Goal: Task Accomplishment & Management: Complete application form

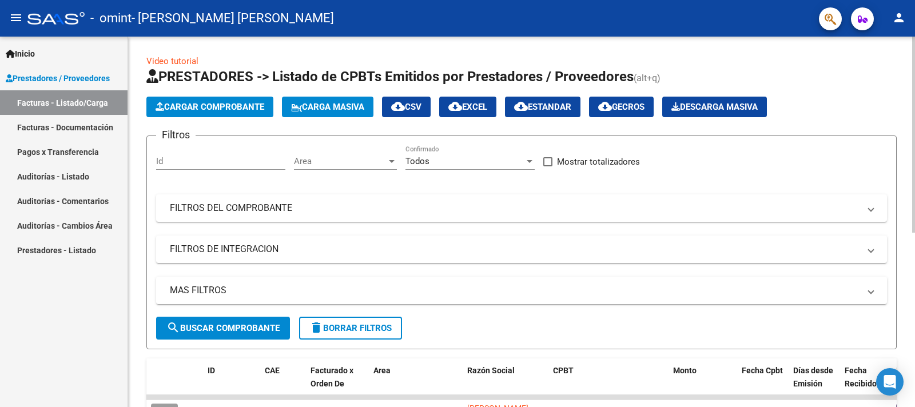
click at [195, 104] on span "Cargar Comprobante" at bounding box center [210, 107] width 109 height 10
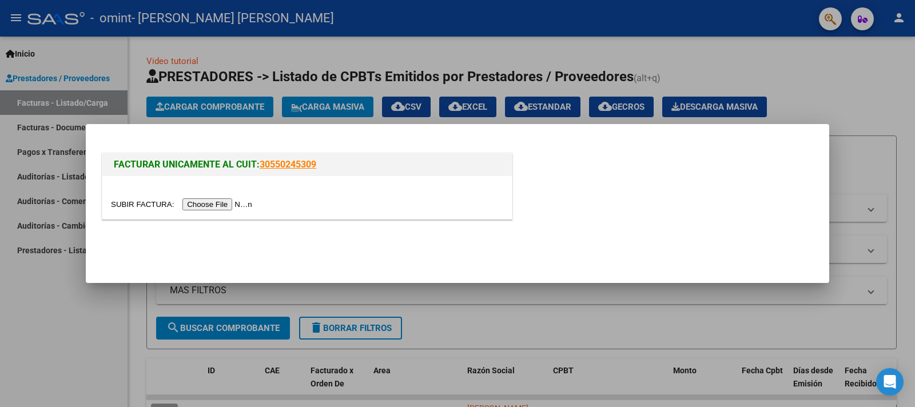
click at [224, 204] on input "file" at bounding box center [183, 205] width 145 height 12
click at [220, 201] on input "file" at bounding box center [183, 205] width 145 height 12
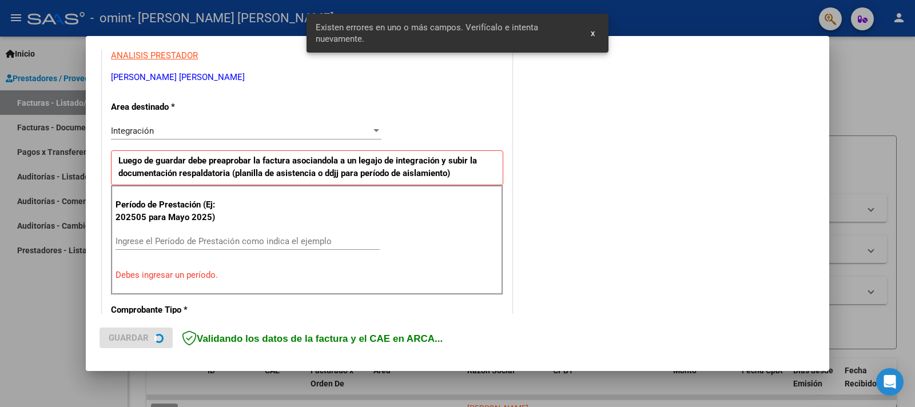
scroll to position [244, 0]
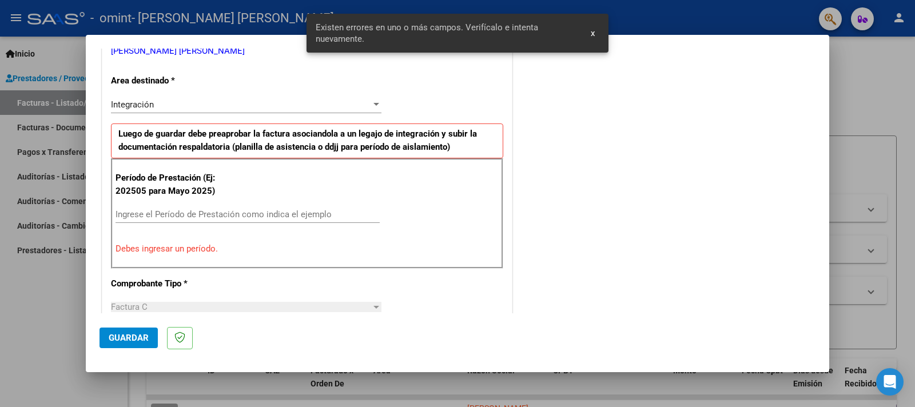
click at [283, 213] on input "Ingrese el Período de Prestación como indica el ejemplo" at bounding box center [248, 214] width 264 height 10
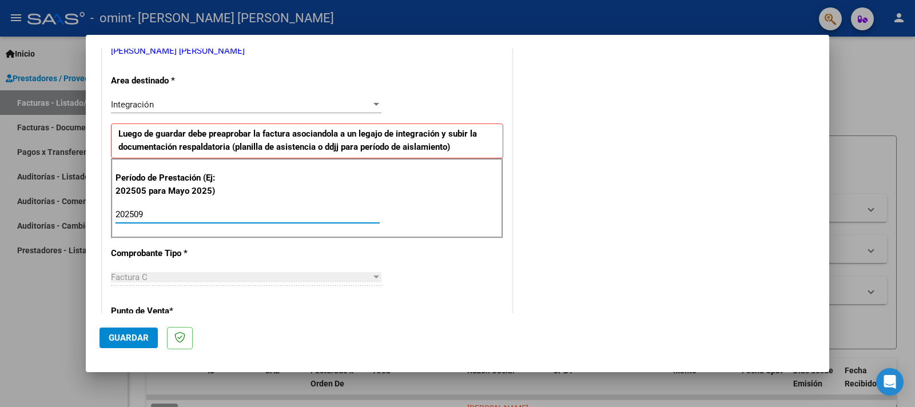
type input "202509"
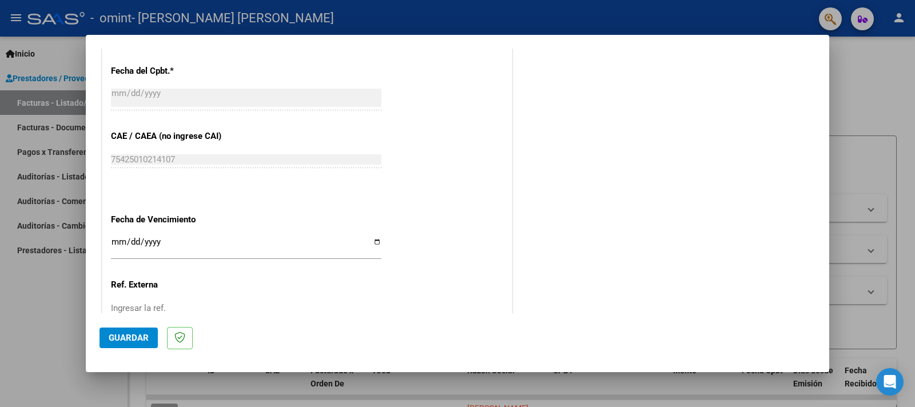
scroll to position [728, 0]
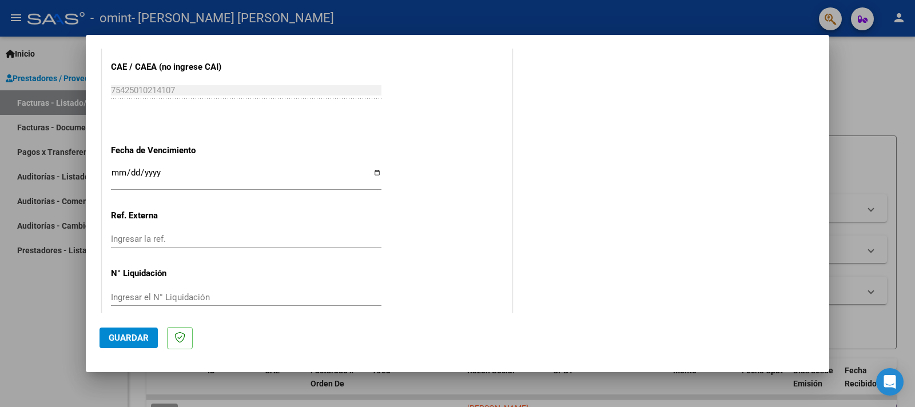
click at [137, 336] on span "Guardar" at bounding box center [129, 338] width 40 height 10
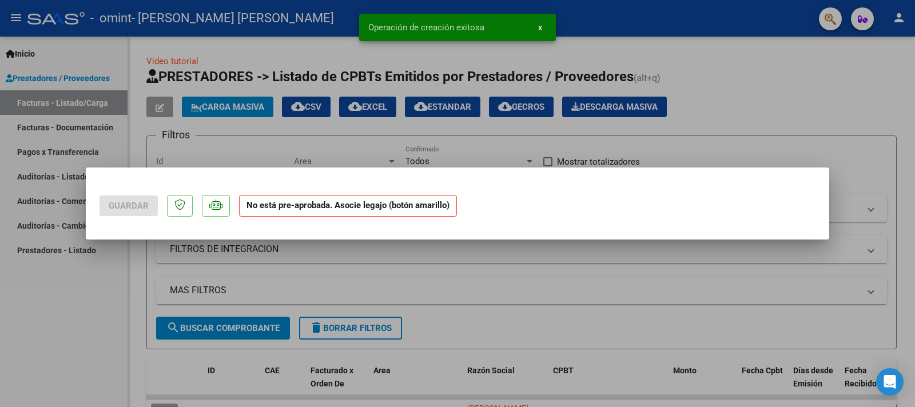
scroll to position [0, 0]
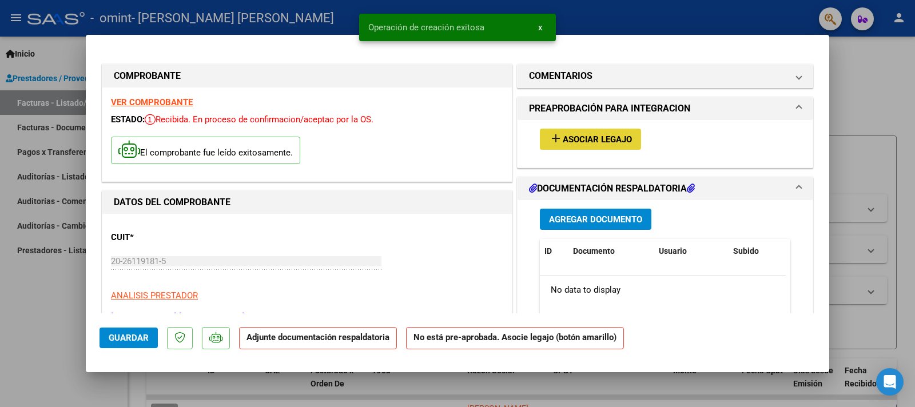
click at [551, 138] on mat-icon "add" at bounding box center [556, 139] width 14 height 14
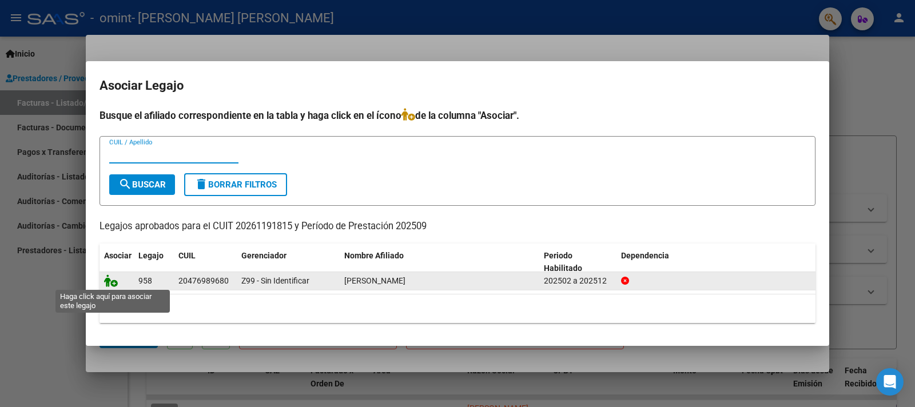
click at [113, 281] on icon at bounding box center [111, 281] width 14 height 13
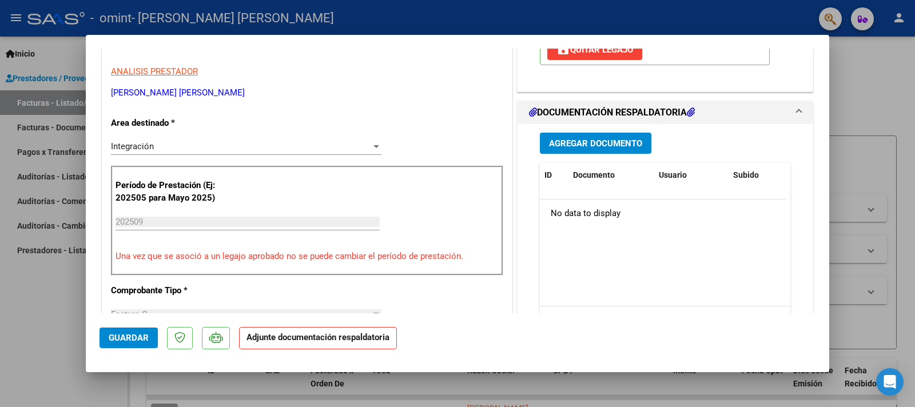
scroll to position [238, 0]
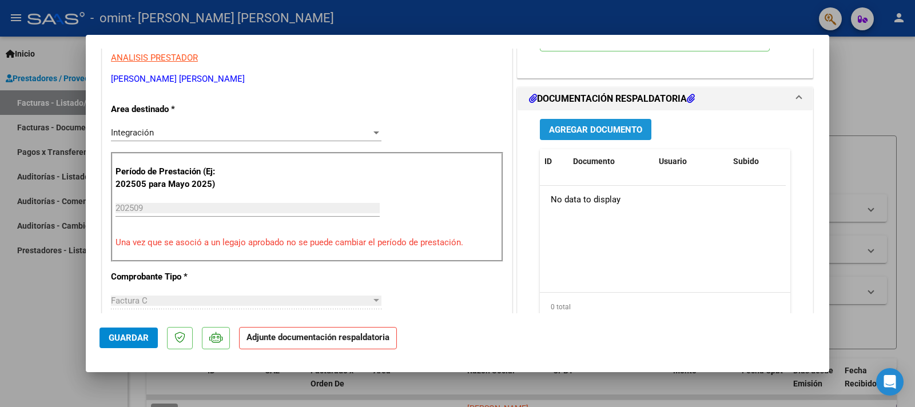
click at [618, 128] on span "Agregar Documento" at bounding box center [595, 130] width 93 height 10
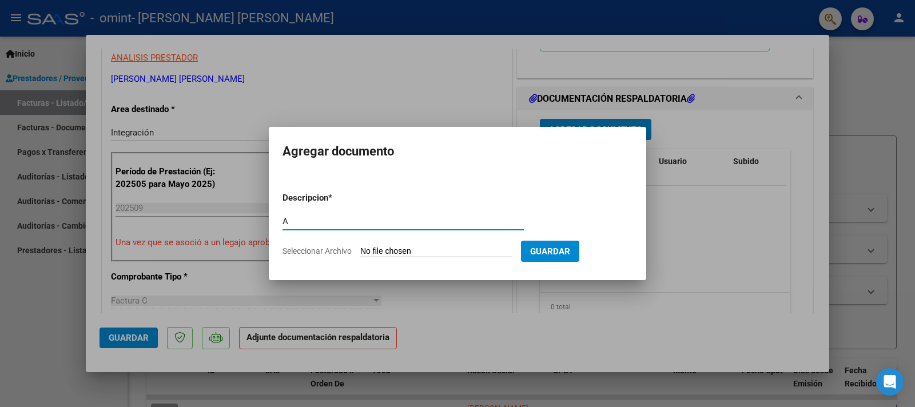
type input "AUTORIZACION"
click at [447, 253] on input "Seleccionar Archivo" at bounding box center [436, 252] width 152 height 11
type input "C:\fakepath\AUTORIZACION final.pdf"
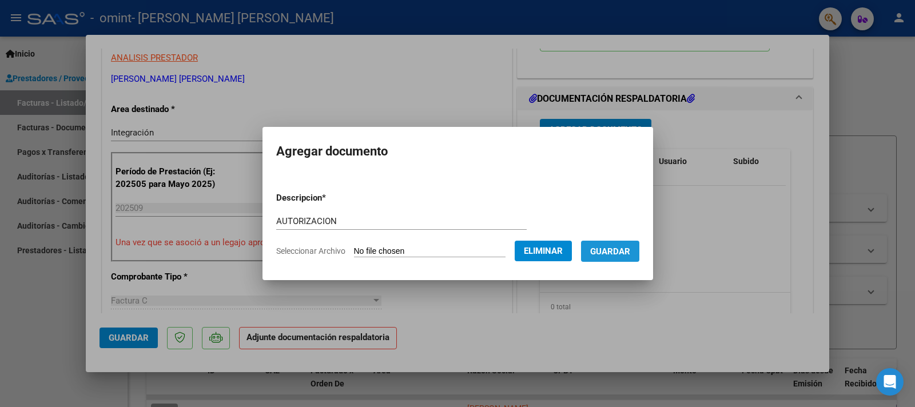
click at [605, 253] on span "Guardar" at bounding box center [610, 252] width 40 height 10
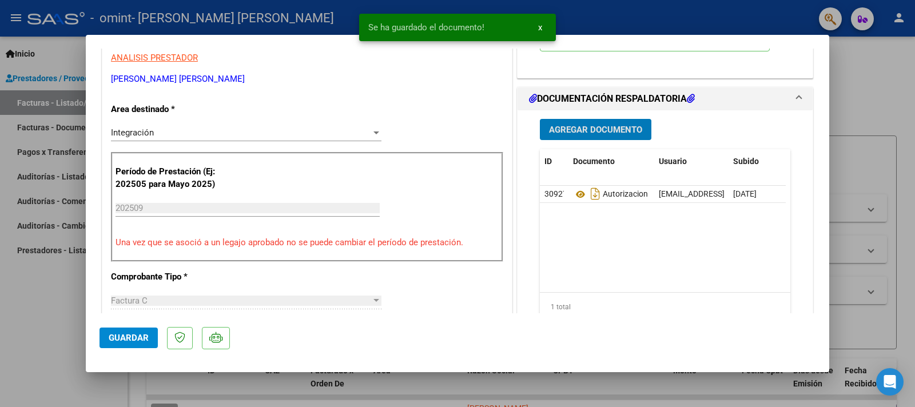
click at [577, 131] on span "Agregar Documento" at bounding box center [595, 130] width 93 height 10
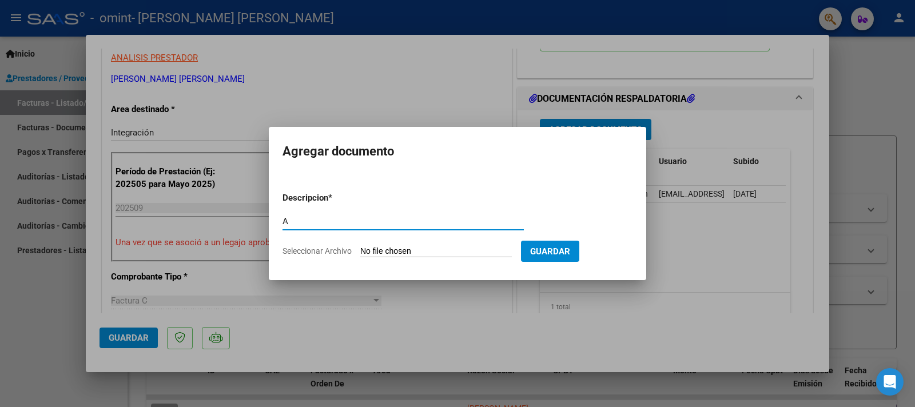
type input "ASISTENCIA"
click at [410, 251] on input "Seleccionar Archivo" at bounding box center [436, 252] width 152 height 11
type input "C:\fakepath\ASISTENCIA [PERSON_NAME] SEP 2025701.pdf"
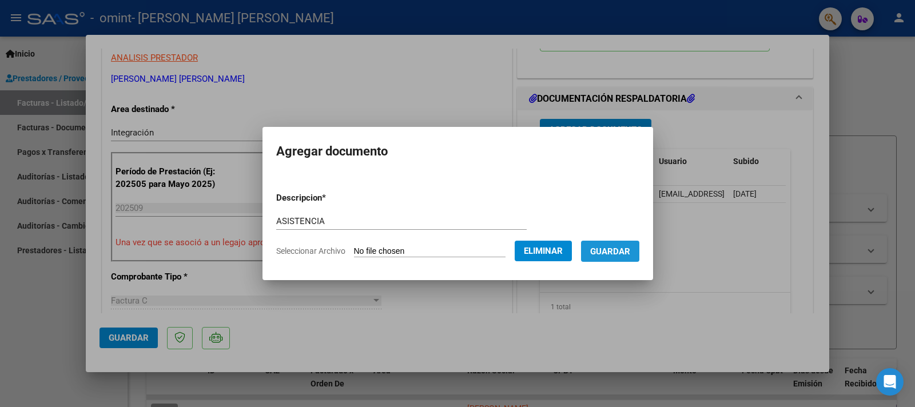
click at [611, 249] on span "Guardar" at bounding box center [610, 252] width 40 height 10
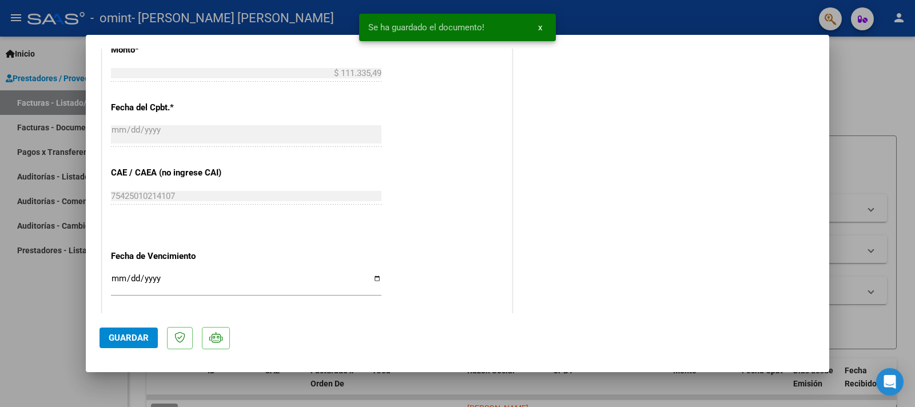
scroll to position [745, 0]
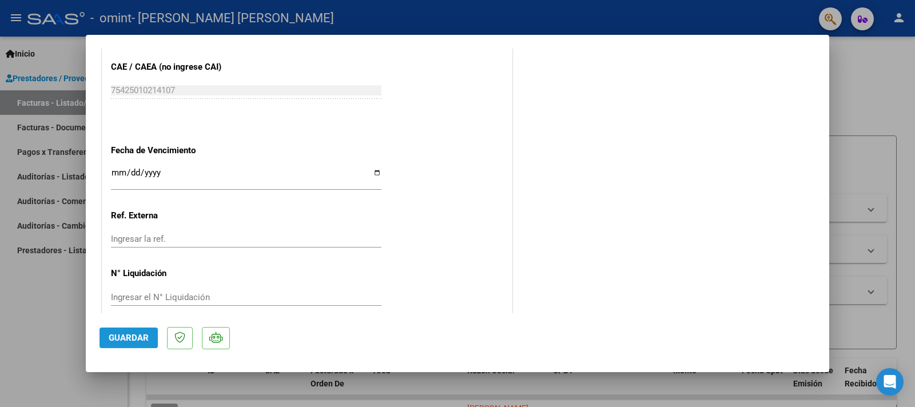
click at [145, 341] on span "Guardar" at bounding box center [129, 338] width 40 height 10
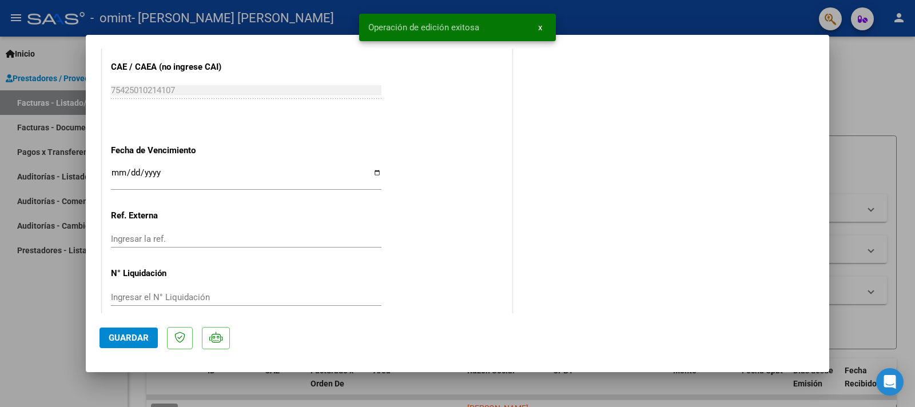
click at [38, 320] on div at bounding box center [457, 203] width 915 height 407
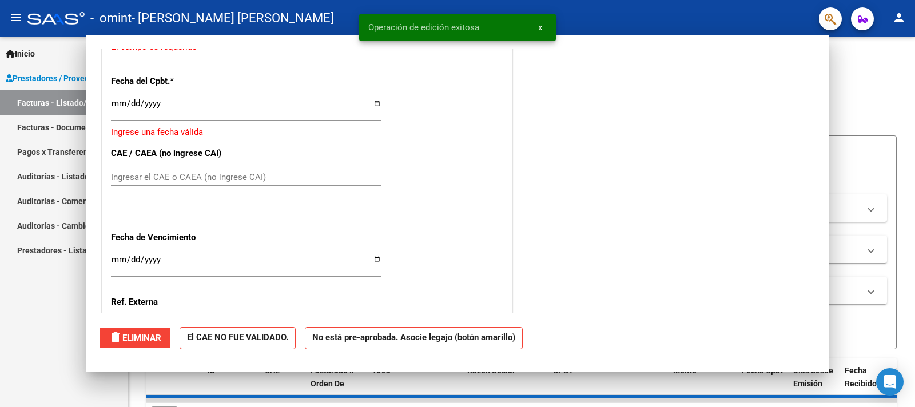
scroll to position [0, 0]
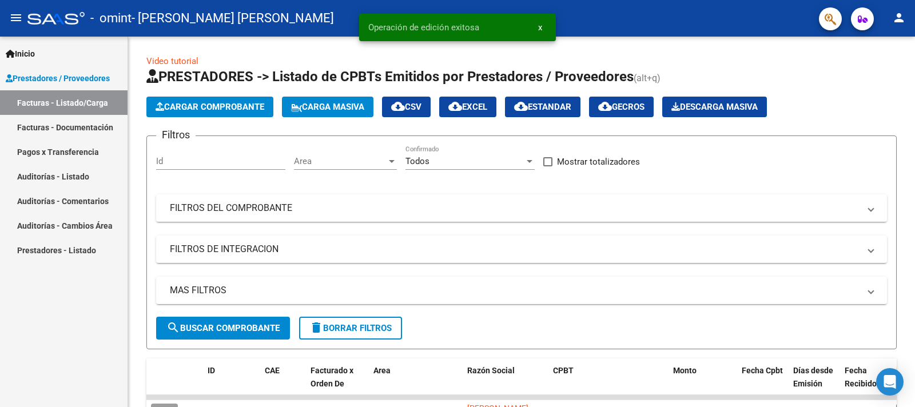
click at [59, 128] on link "Facturas - Documentación" at bounding box center [64, 127] width 128 height 25
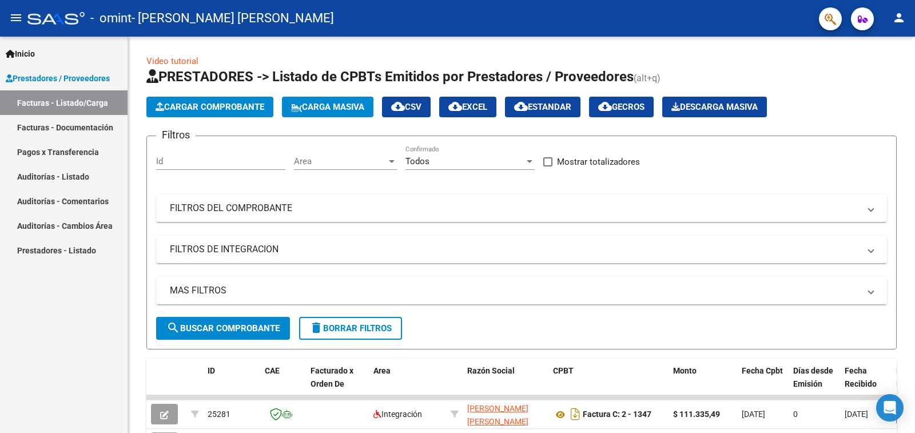
click at [84, 127] on link "Facturas - Documentación" at bounding box center [64, 127] width 128 height 25
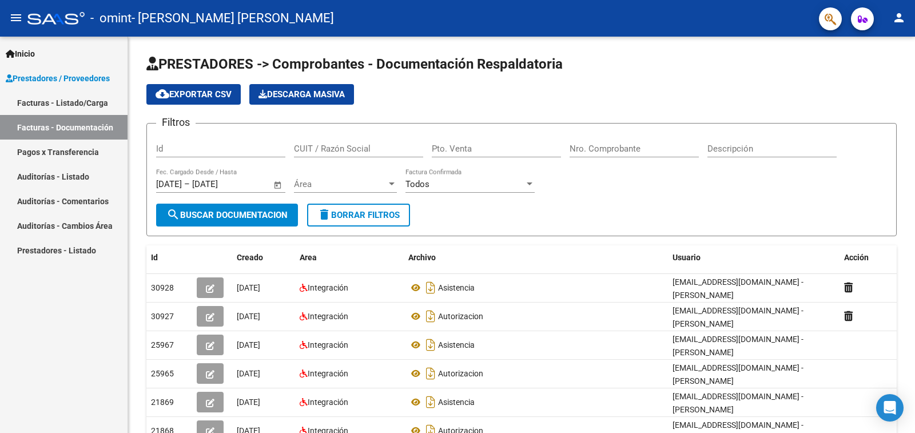
click at [865, 18] on icon "button" at bounding box center [863, 19] width 10 height 9
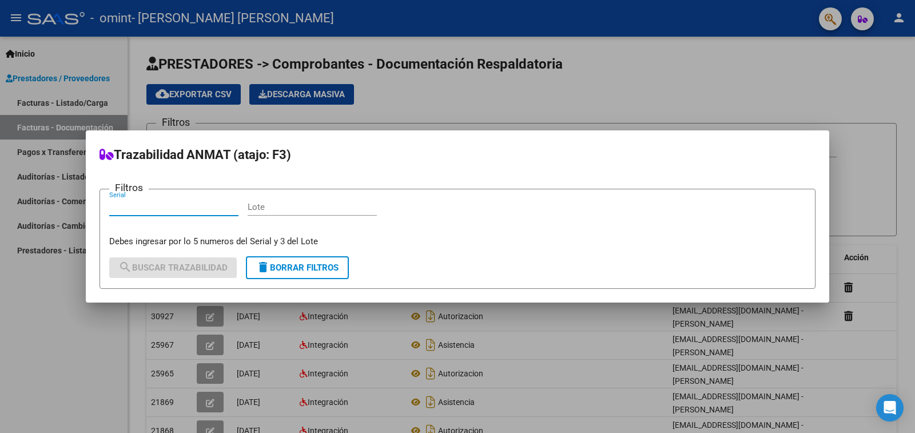
click at [723, 62] on div at bounding box center [457, 216] width 915 height 433
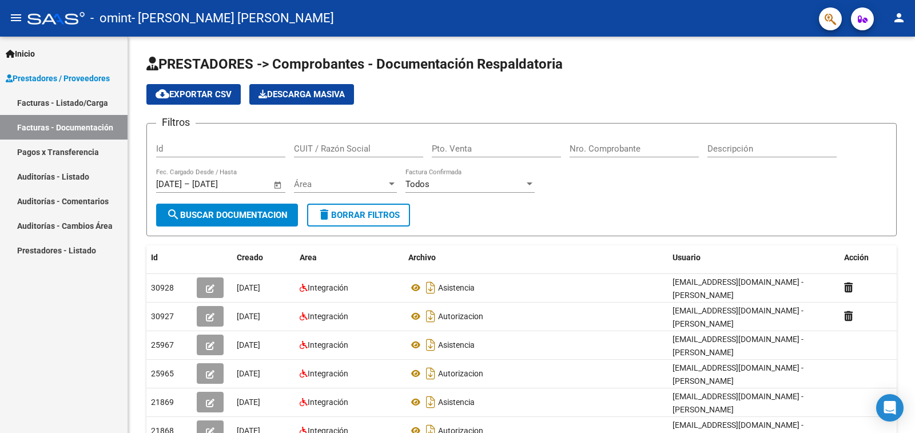
click at [902, 15] on mat-icon "person" at bounding box center [899, 18] width 14 height 14
click at [729, 70] on div at bounding box center [457, 216] width 915 height 433
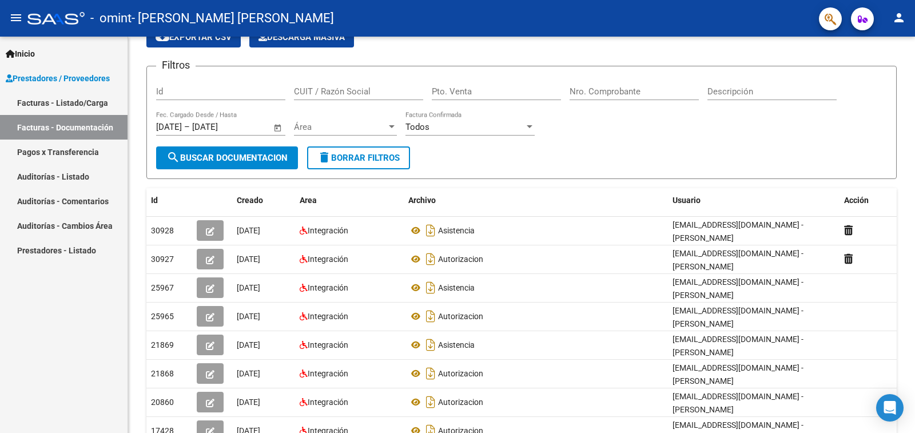
click at [65, 148] on link "Pagos x Transferencia" at bounding box center [64, 152] width 128 height 25
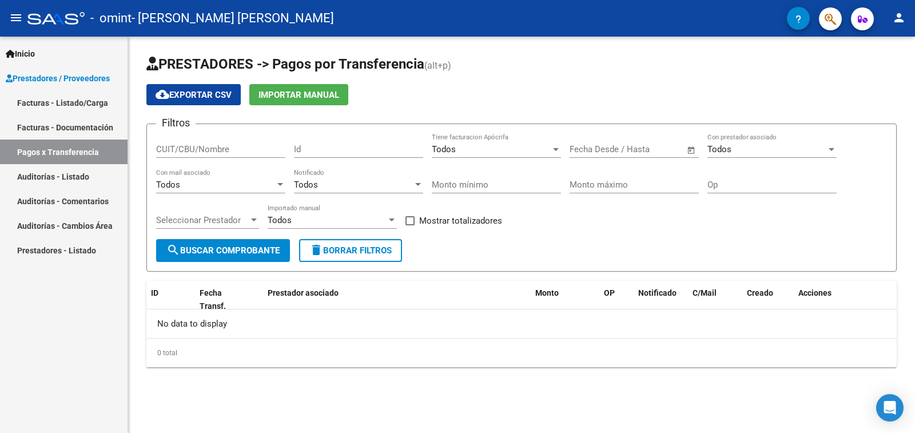
click at [79, 105] on link "Facturas - Listado/Carga" at bounding box center [64, 102] width 128 height 25
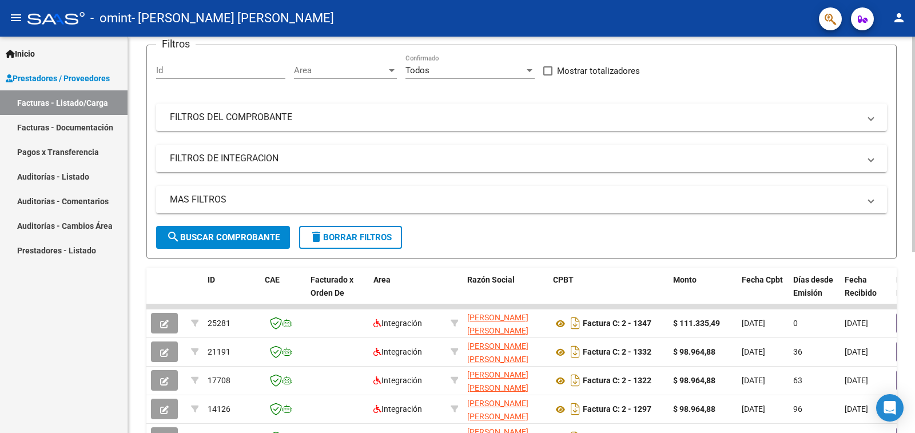
scroll to position [114, 0]
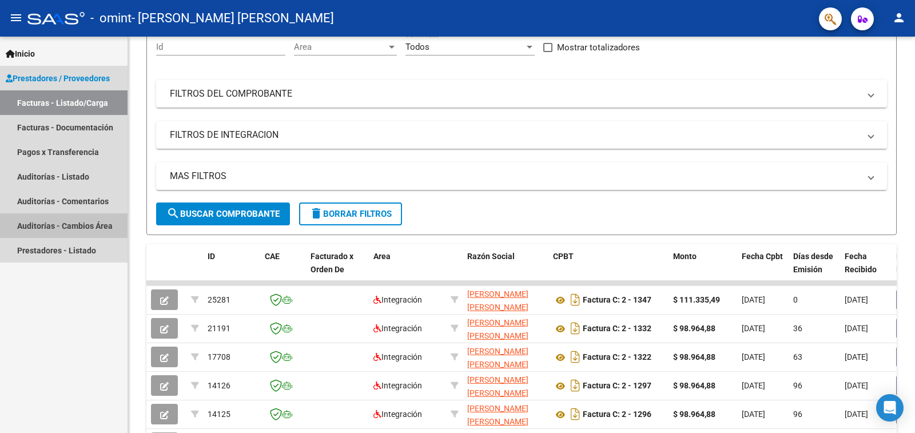
click at [74, 228] on link "Auditorías - Cambios Área" at bounding box center [64, 225] width 128 height 25
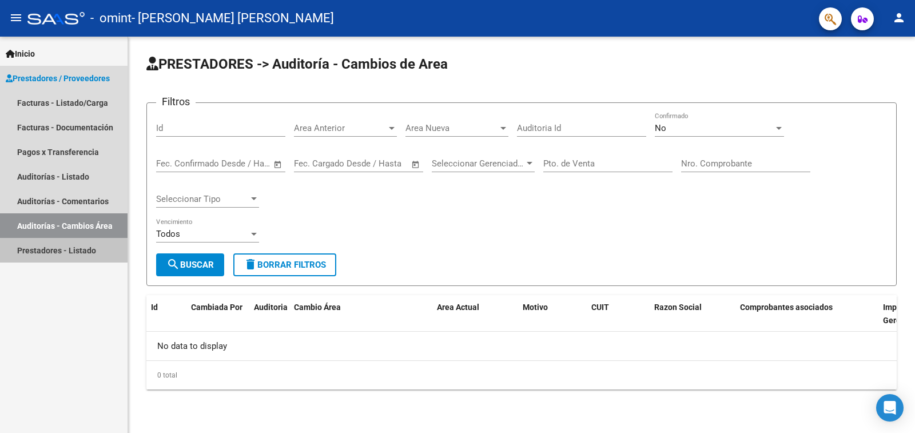
click at [77, 251] on link "Prestadores - Listado" at bounding box center [64, 250] width 128 height 25
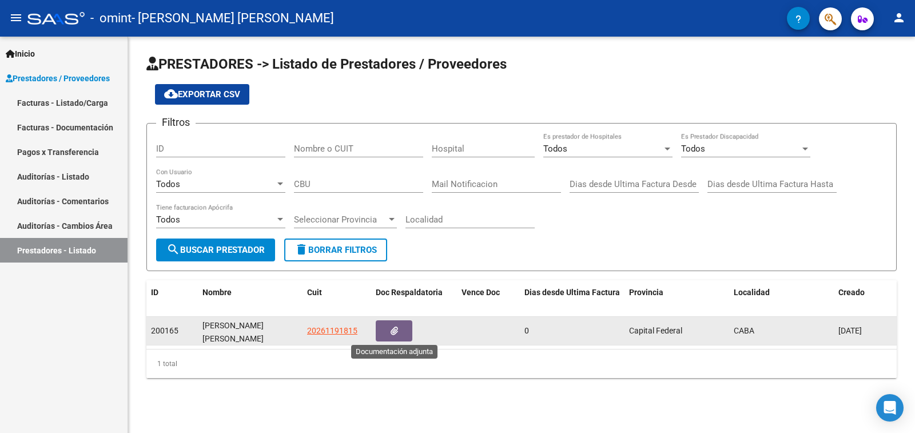
click at [403, 332] on button "button" at bounding box center [394, 330] width 37 height 21
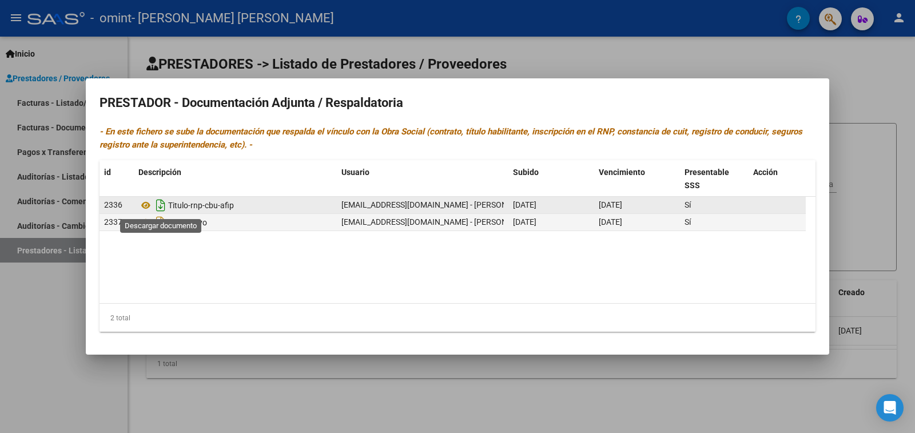
click at [162, 208] on icon "Descargar documento" at bounding box center [160, 205] width 15 height 18
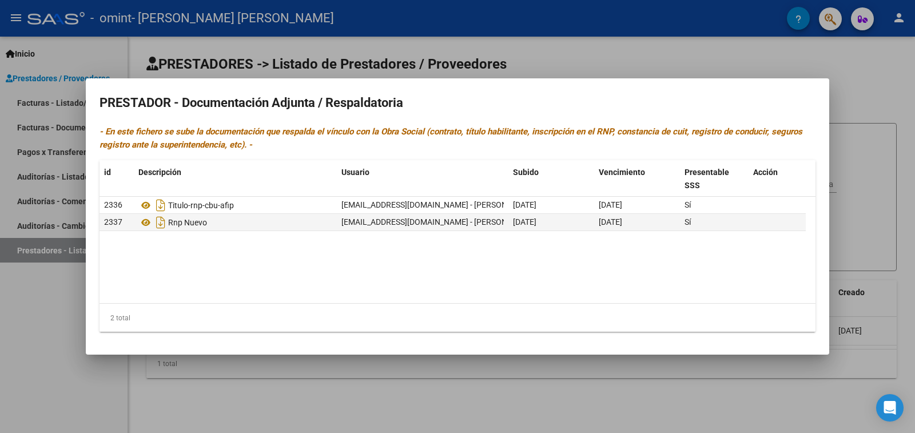
click at [530, 70] on div at bounding box center [457, 216] width 915 height 433
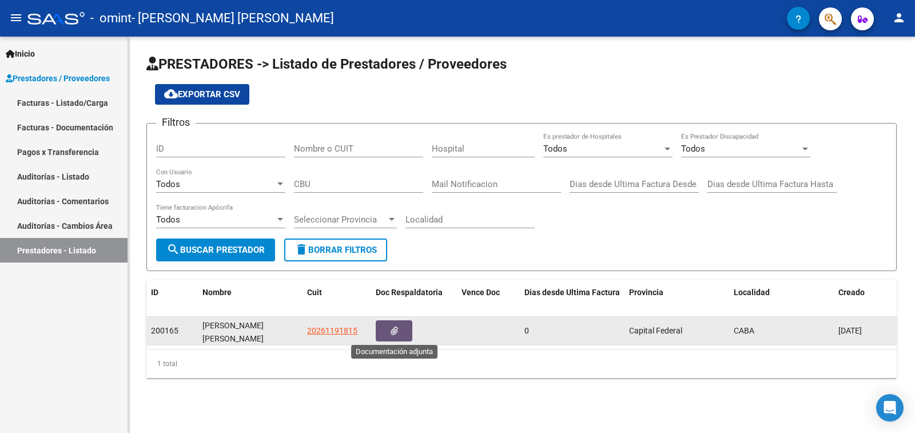
click at [394, 330] on icon "button" at bounding box center [394, 331] width 7 height 9
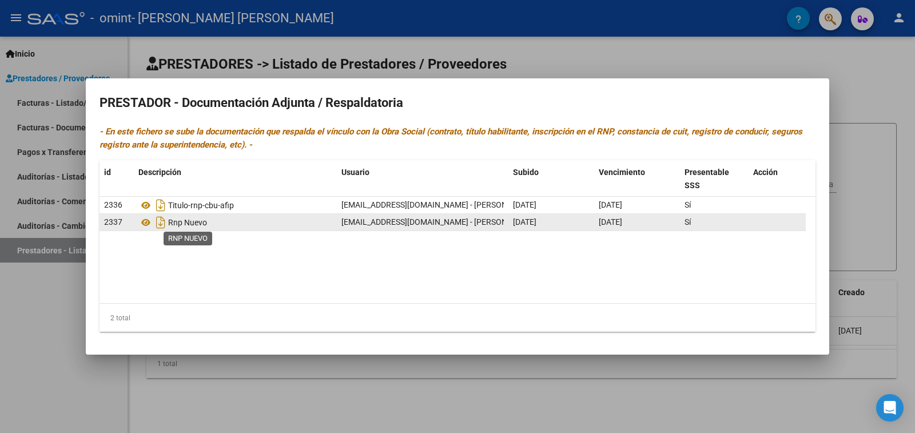
click at [201, 227] on span "Rnp Nuevo" at bounding box center [187, 222] width 39 height 9
click at [144, 221] on icon at bounding box center [145, 223] width 15 height 14
click at [650, 57] on div at bounding box center [457, 216] width 915 height 433
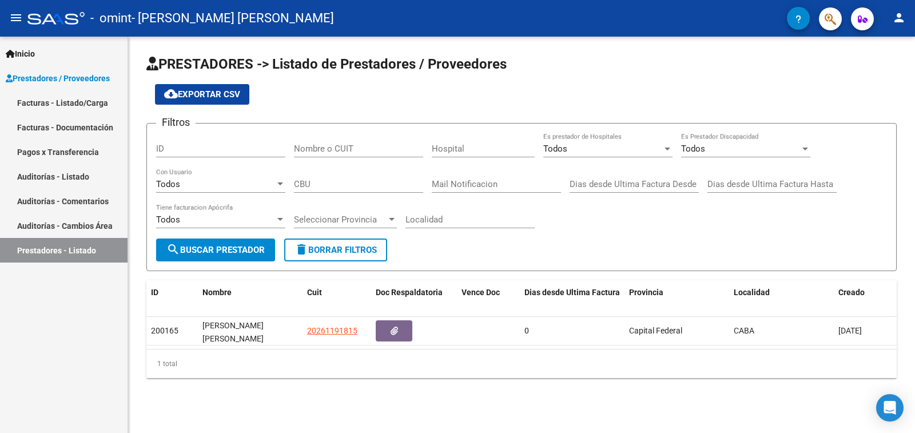
click at [60, 98] on link "Facturas - Listado/Carga" at bounding box center [64, 102] width 128 height 25
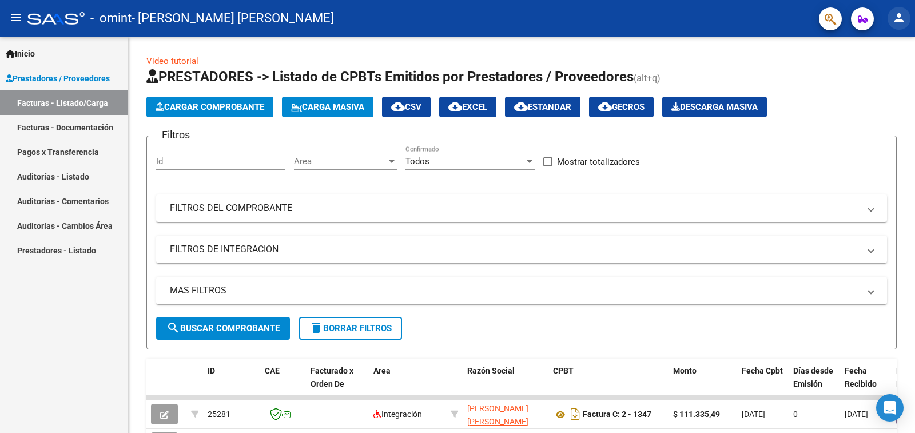
click at [907, 21] on button "person" at bounding box center [899, 18] width 23 height 23
click at [883, 53] on button "person Mi Perfil" at bounding box center [876, 47] width 70 height 27
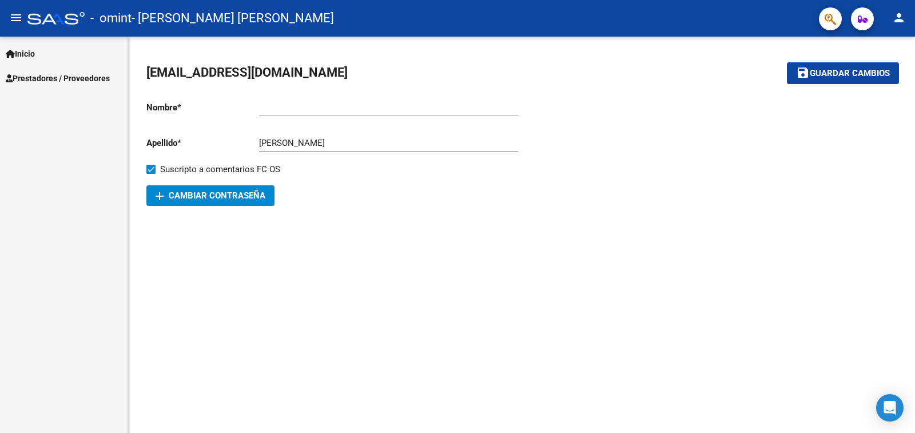
click at [31, 56] on span "Inicio" at bounding box center [20, 53] width 29 height 13
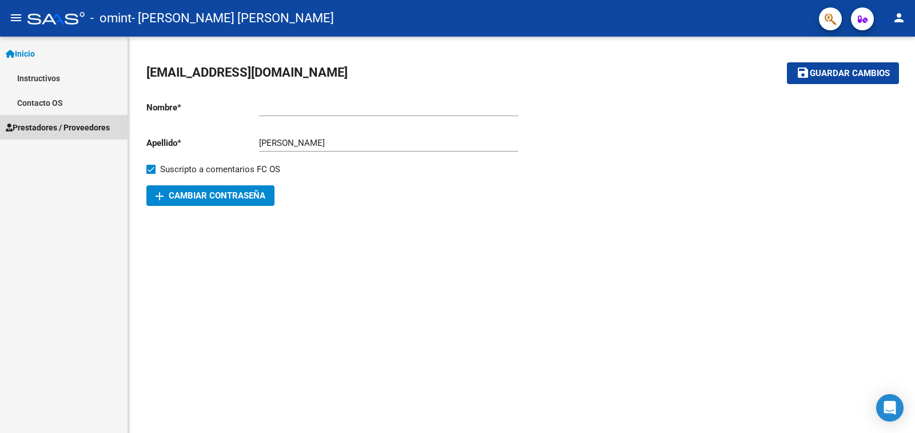
click at [50, 127] on span "Prestadores / Proveedores" at bounding box center [58, 127] width 104 height 13
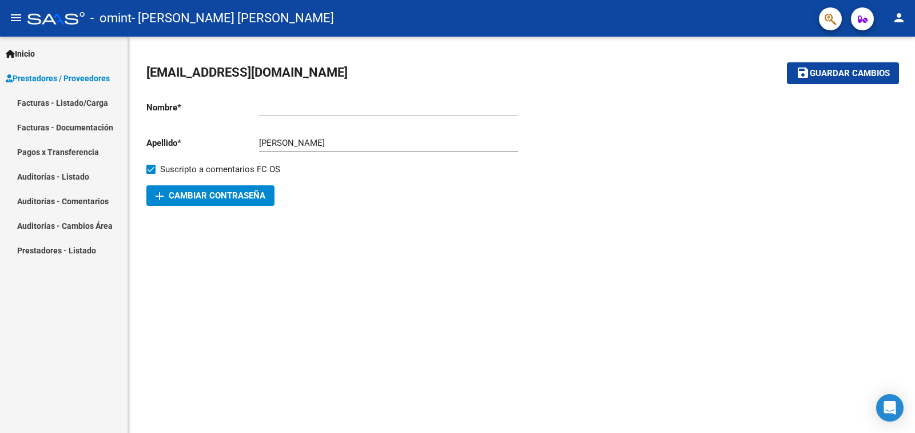
click at [78, 104] on link "Facturas - Listado/Carga" at bounding box center [64, 102] width 128 height 25
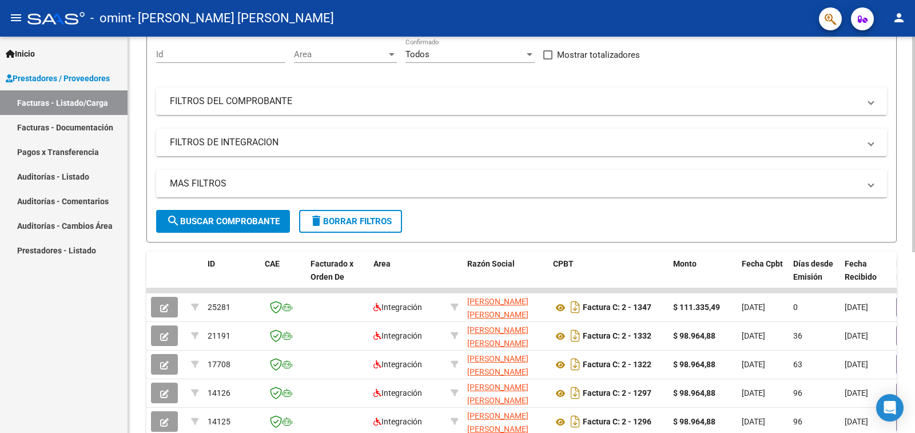
scroll to position [114, 0]
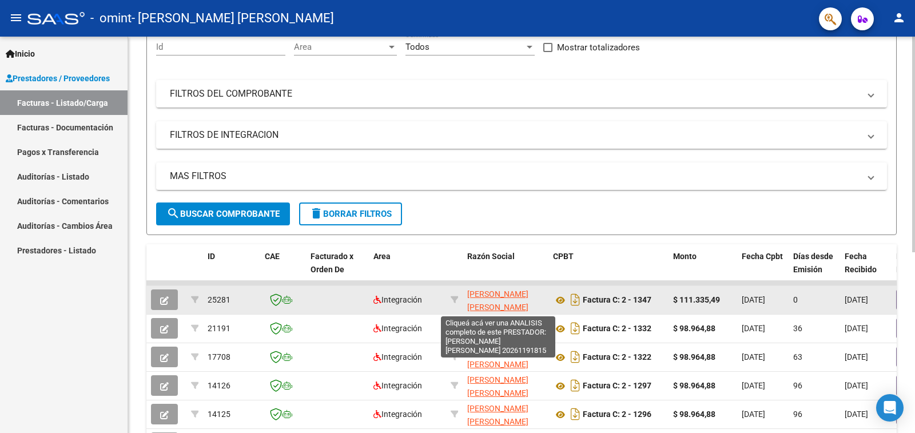
click at [485, 299] on span "[PERSON_NAME] [PERSON_NAME]" at bounding box center [497, 300] width 61 height 22
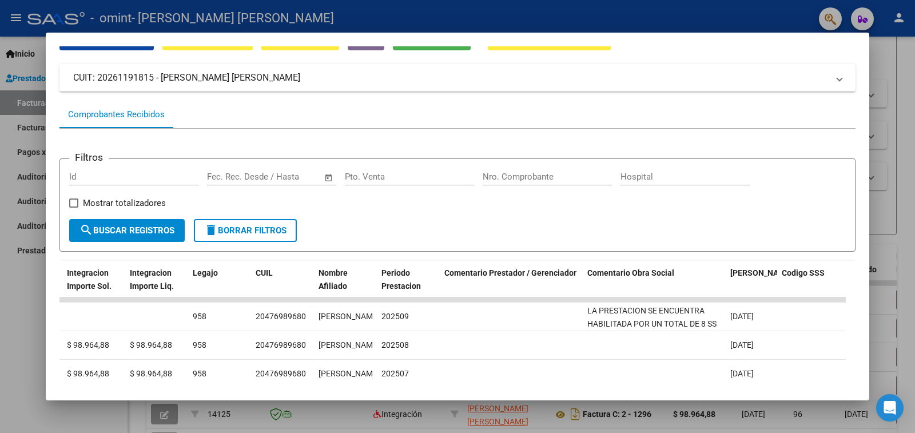
scroll to position [59, 0]
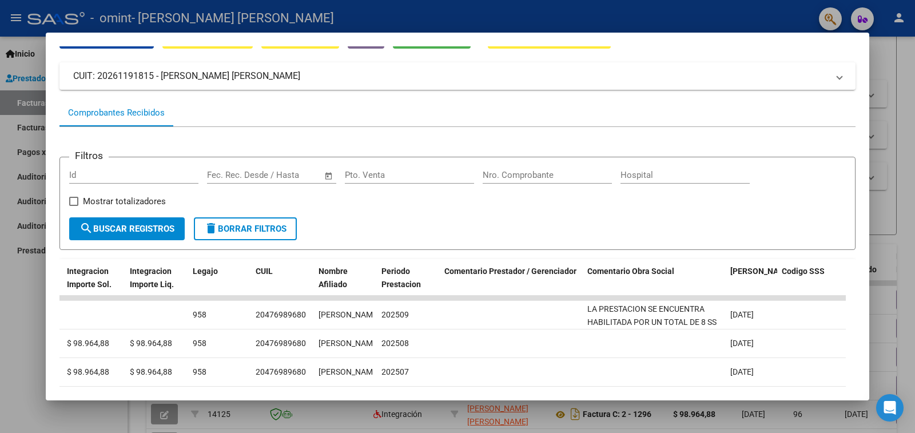
click at [906, 63] on div at bounding box center [457, 216] width 915 height 433
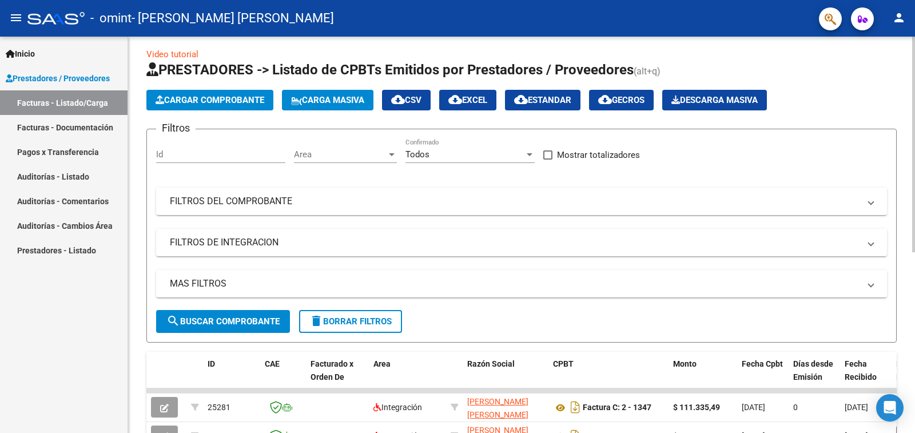
scroll to position [0, 0]
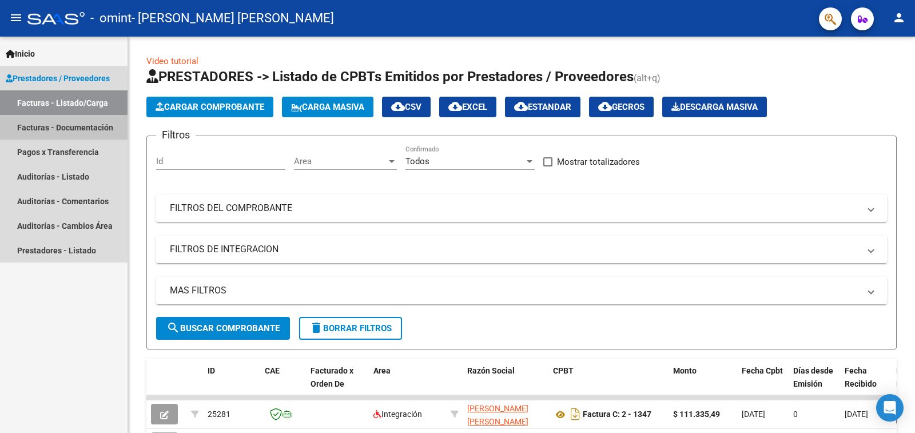
click at [64, 127] on link "Facturas - Documentación" at bounding box center [64, 127] width 128 height 25
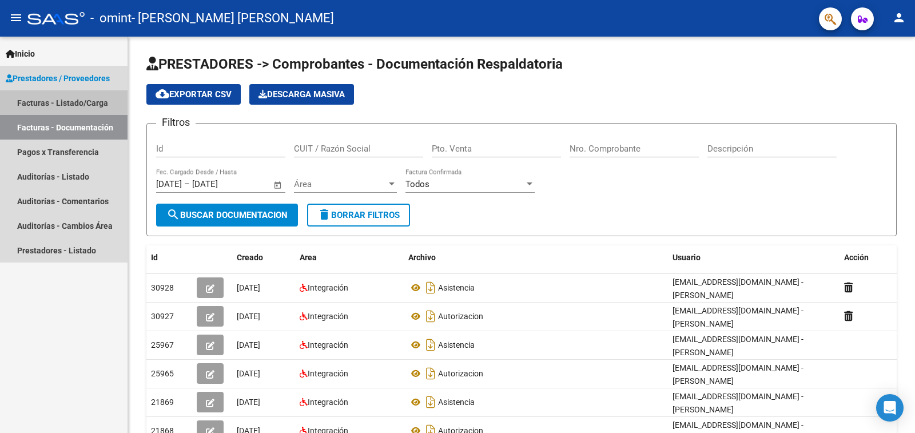
click at [73, 102] on link "Facturas - Listado/Carga" at bounding box center [64, 102] width 128 height 25
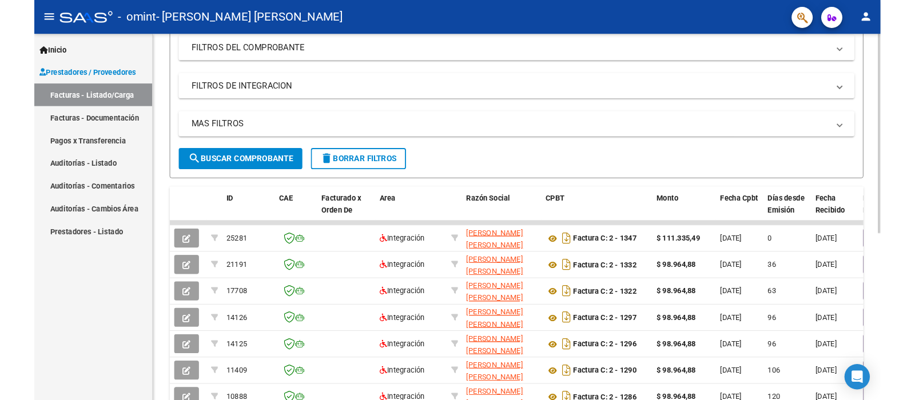
scroll to position [172, 0]
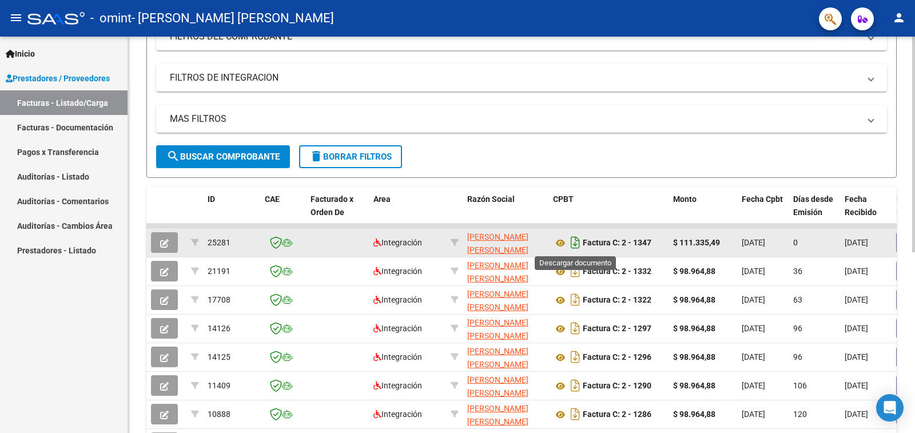
click at [573, 244] on icon "Descargar documento" at bounding box center [575, 242] width 15 height 18
click at [559, 244] on icon at bounding box center [560, 243] width 15 height 14
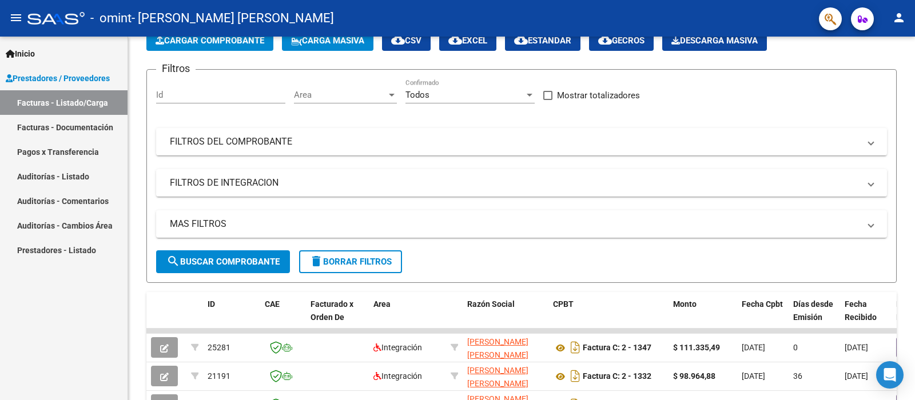
scroll to position [57, 0]
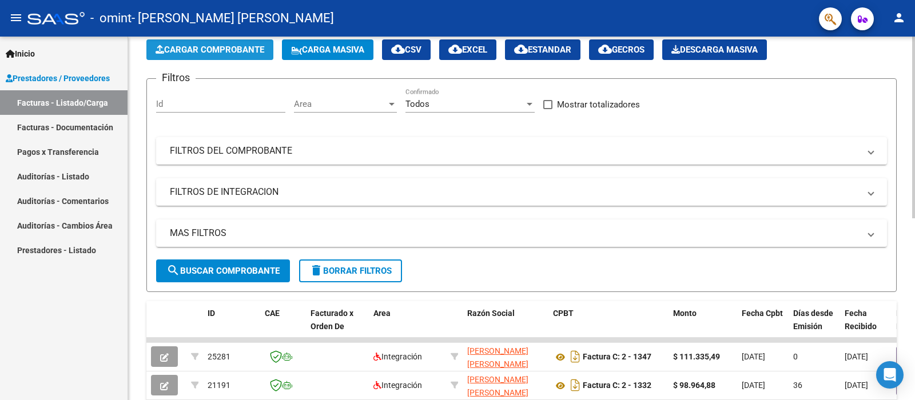
click at [230, 50] on span "Cargar Comprobante" at bounding box center [210, 50] width 109 height 10
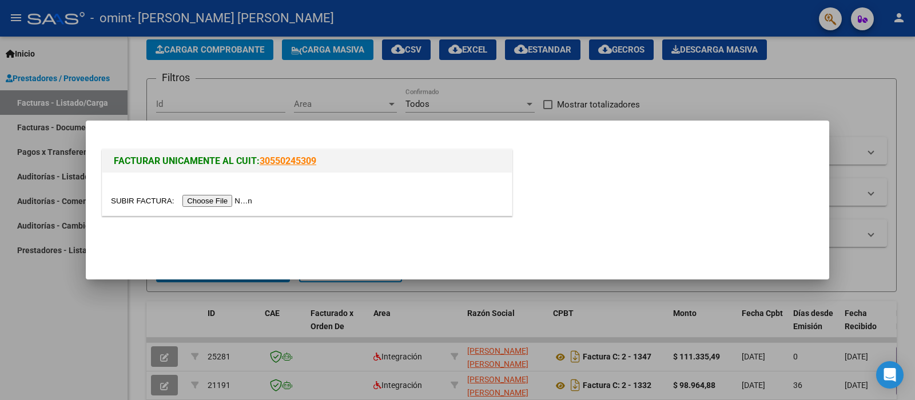
click at [232, 199] on input "file" at bounding box center [183, 201] width 145 height 12
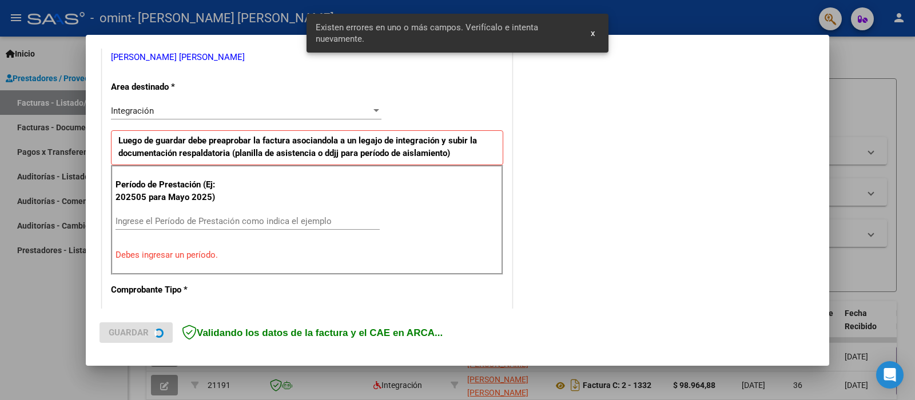
scroll to position [247, 0]
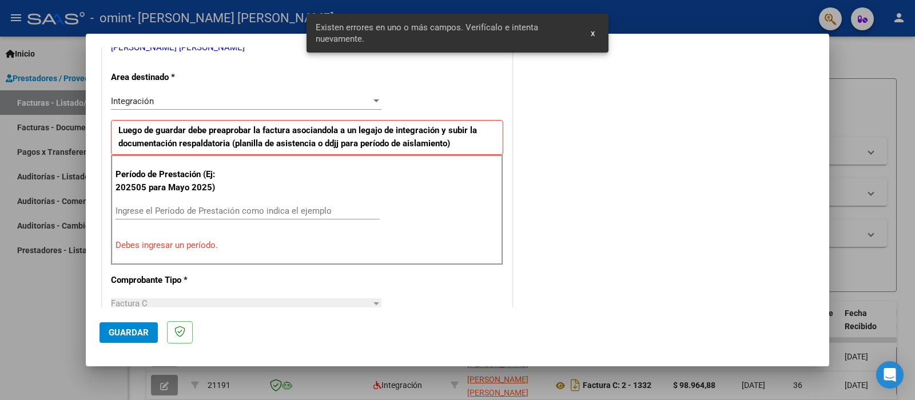
click at [205, 212] on input "Ingrese el Período de Prestación como indica el ejemplo" at bounding box center [248, 211] width 264 height 10
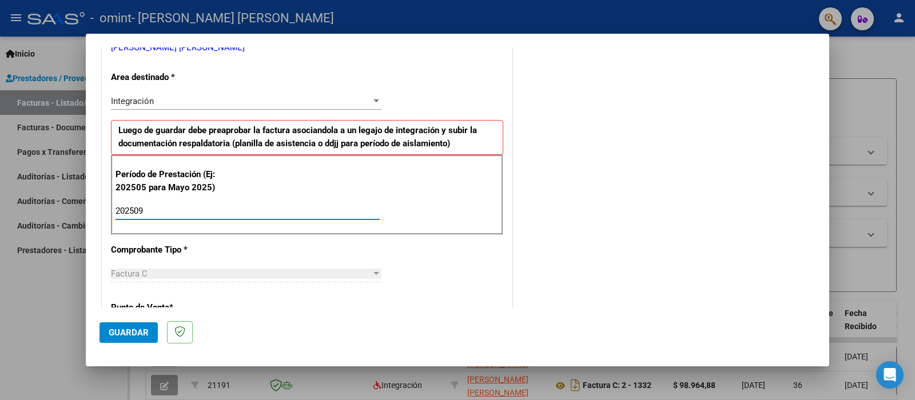
type input "202509"
click at [125, 340] on button "Guardar" at bounding box center [129, 333] width 58 height 21
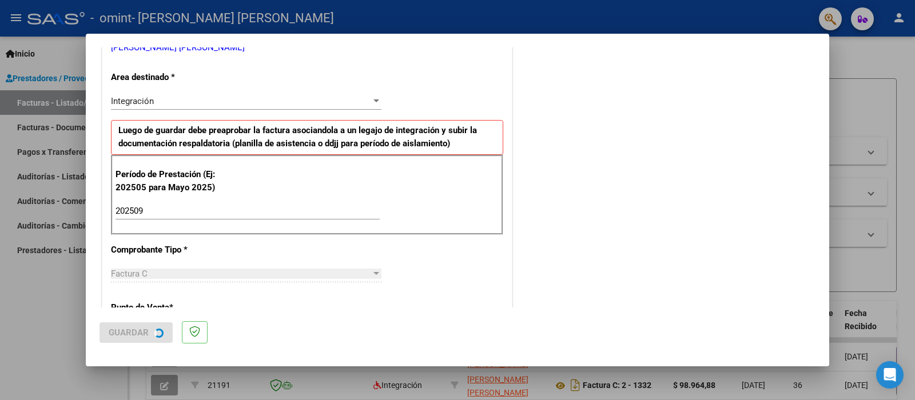
scroll to position [0, 0]
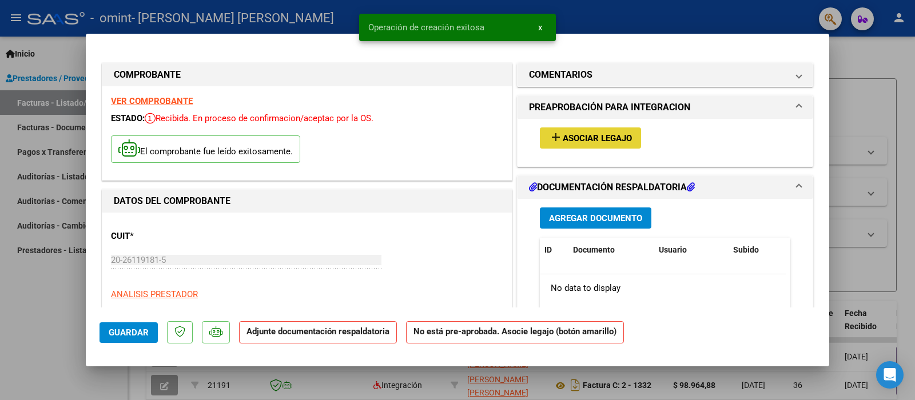
click at [604, 134] on span "Asociar Legajo" at bounding box center [597, 138] width 69 height 10
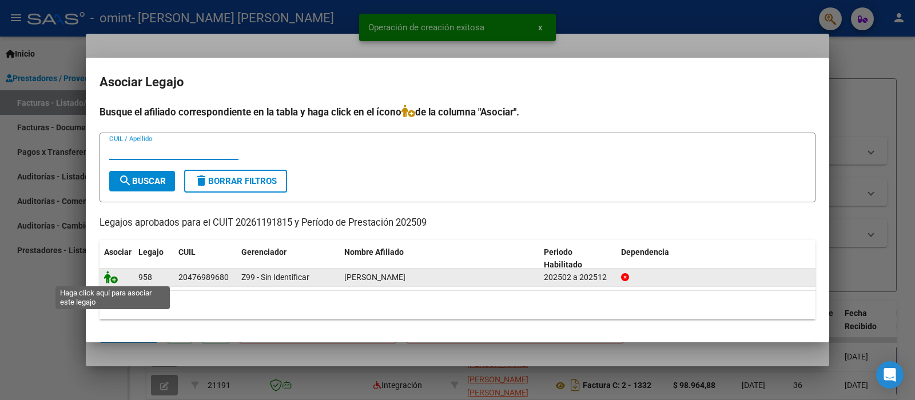
click at [110, 280] on icon at bounding box center [111, 277] width 14 height 13
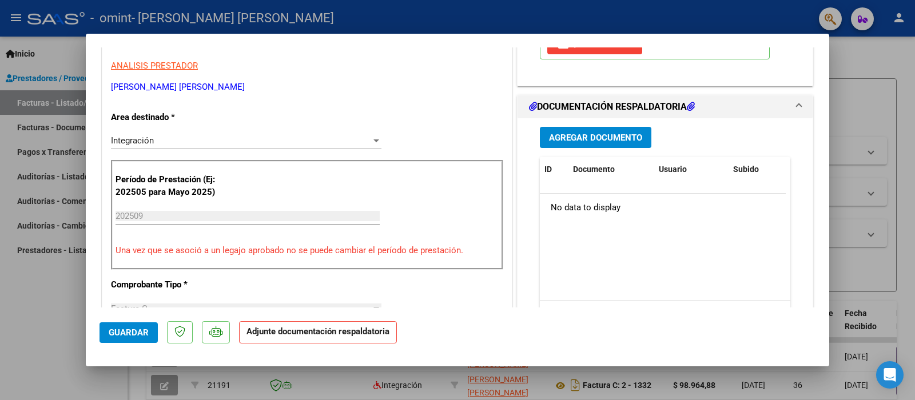
scroll to position [286, 0]
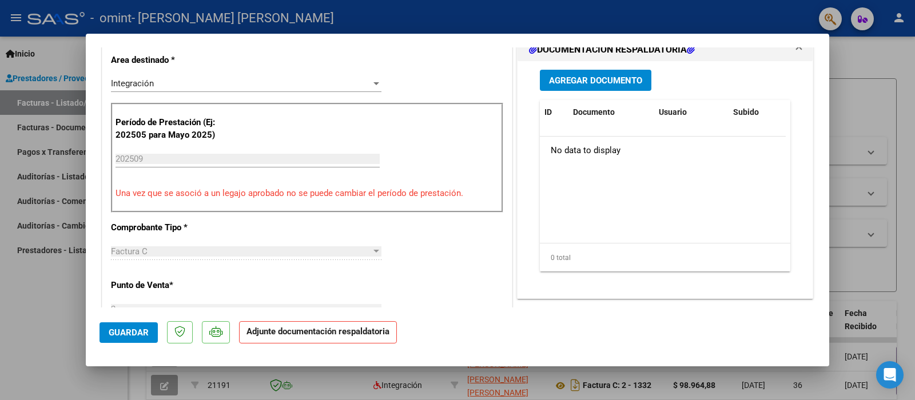
click at [590, 81] on span "Agregar Documento" at bounding box center [595, 81] width 93 height 10
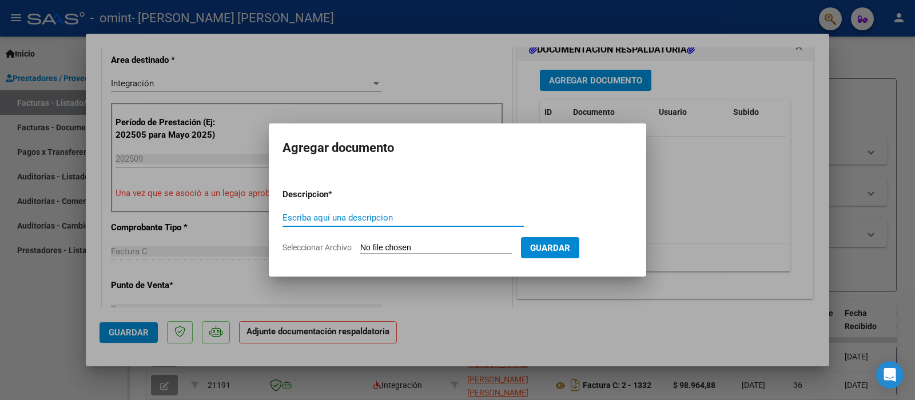
click at [416, 220] on input "Escriba aquí una descripcion" at bounding box center [403, 218] width 241 height 10
click at [406, 220] on input "AU" at bounding box center [403, 218] width 241 height 10
type input "Autorizacion"
click at [468, 249] on input "Seleccionar Archivo" at bounding box center [436, 248] width 152 height 11
type input "C:\fakepath\AUTORIZACION final.pdf"
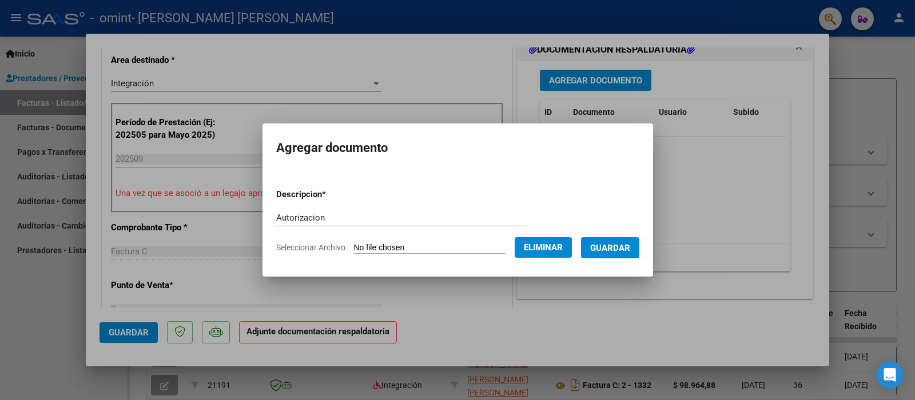
click at [600, 249] on span "Guardar" at bounding box center [610, 248] width 40 height 10
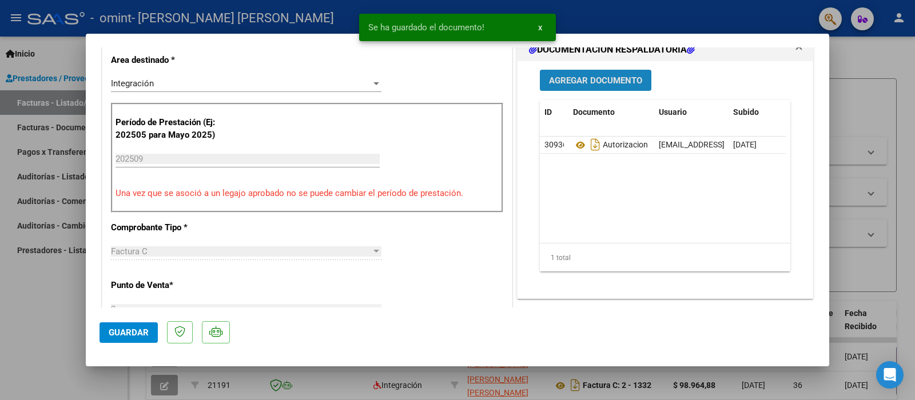
click at [589, 77] on span "Agregar Documento" at bounding box center [595, 81] width 93 height 10
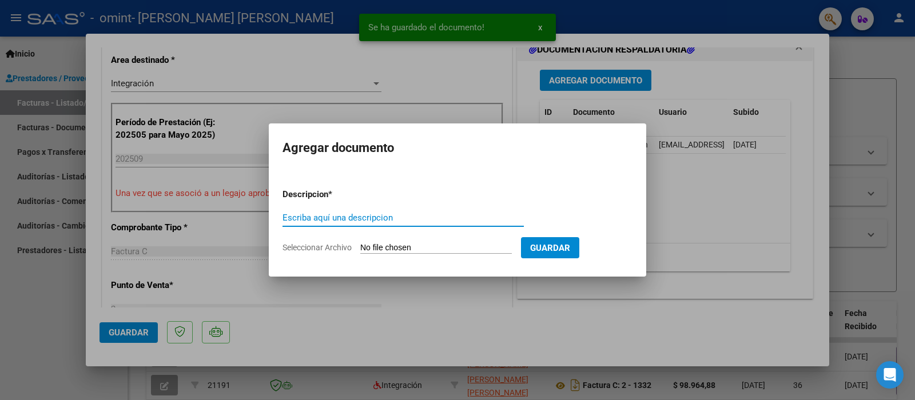
click at [393, 218] on input "Escriba aquí una descripcion" at bounding box center [403, 218] width 241 height 10
type input "a"
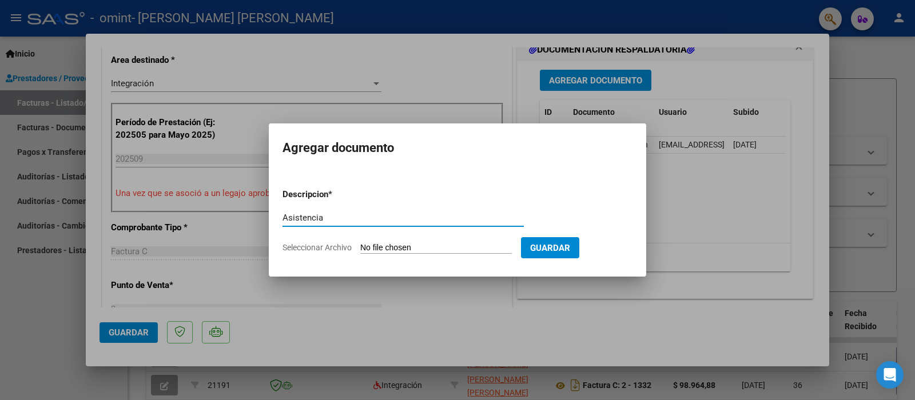
type input "Asistencia"
click at [409, 246] on input "Seleccionar Archivo" at bounding box center [436, 248] width 152 height 11
type input "C:\fakepath\ASISTENCIA [PERSON_NAME] SEP 2025701.pdf"
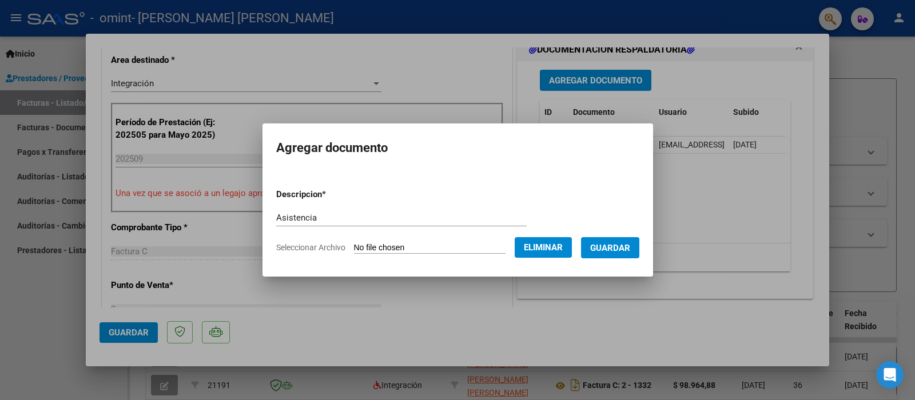
click at [611, 253] on span "Guardar" at bounding box center [610, 248] width 40 height 10
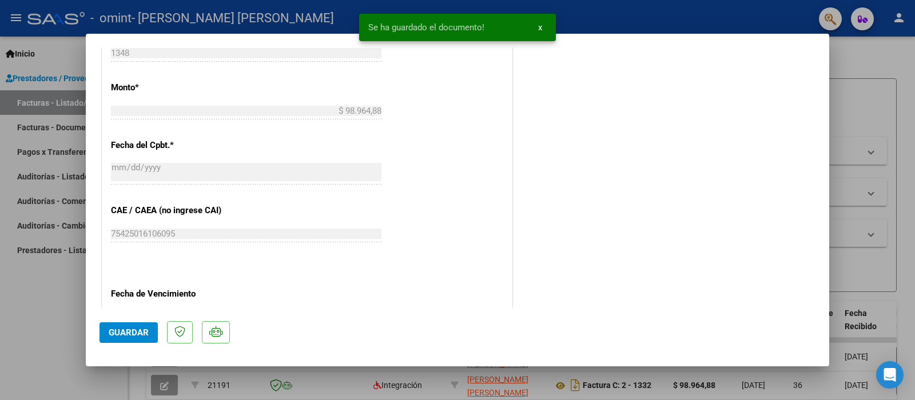
scroll to position [749, 0]
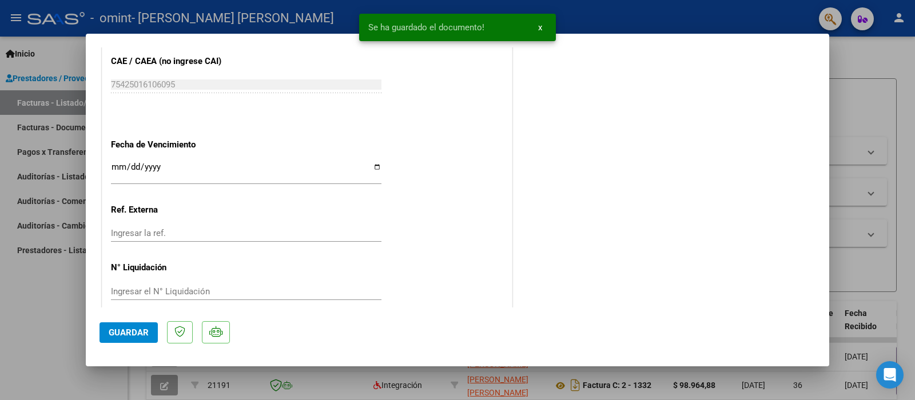
click at [138, 338] on span "Guardar" at bounding box center [129, 333] width 40 height 10
click at [27, 332] on div at bounding box center [457, 200] width 915 height 400
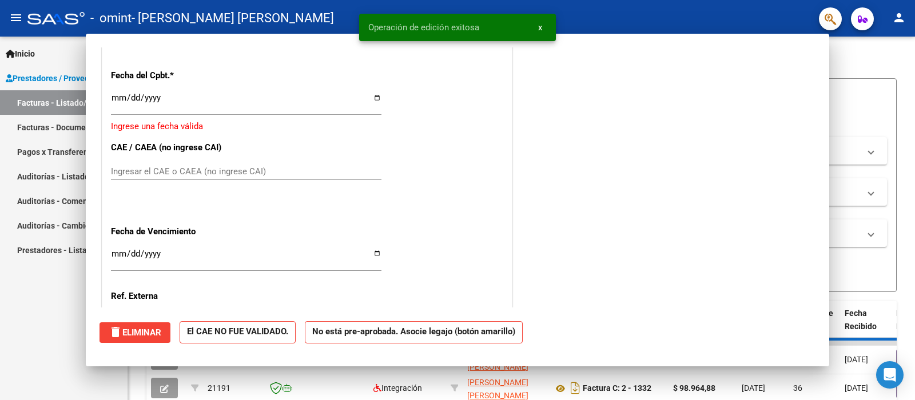
scroll to position [0, 0]
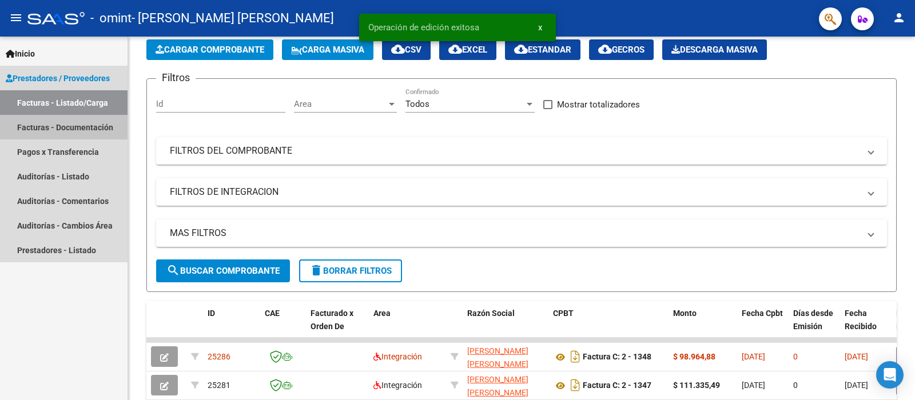
click at [62, 127] on link "Facturas - Documentación" at bounding box center [64, 127] width 128 height 25
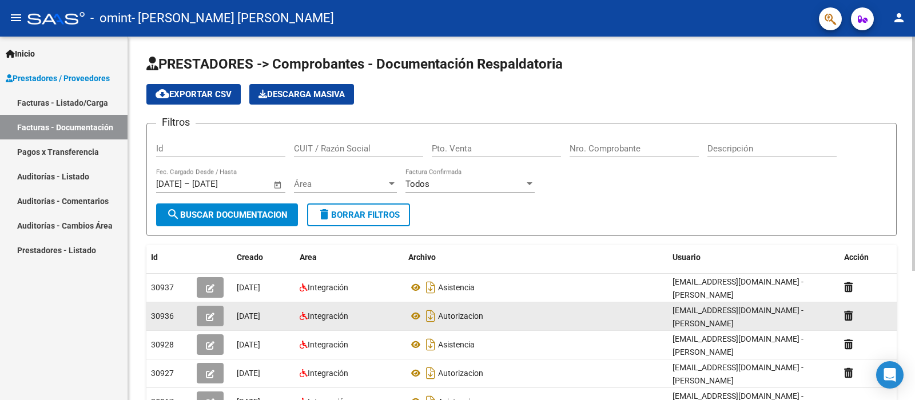
scroll to position [57, 0]
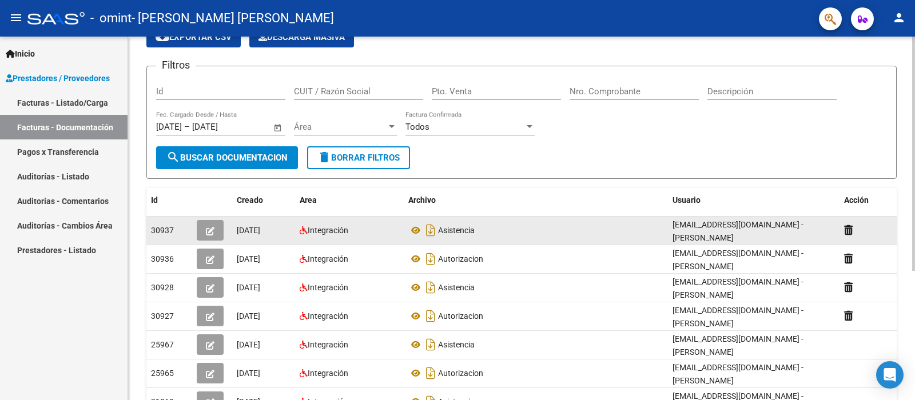
click at [213, 230] on icon "button" at bounding box center [210, 231] width 9 height 9
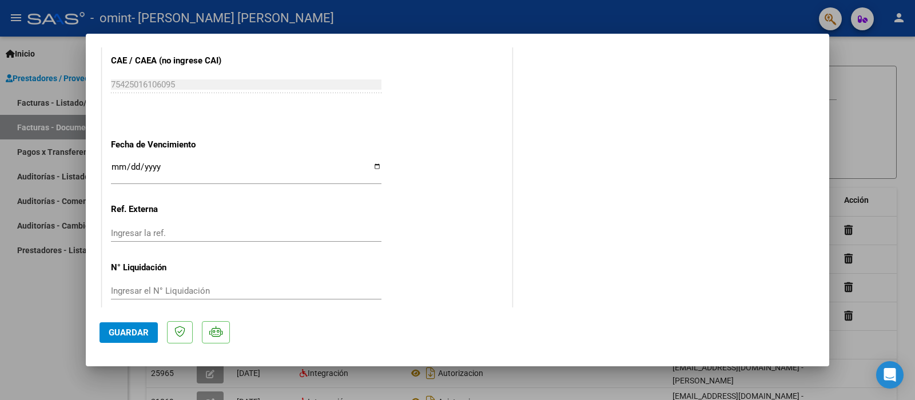
scroll to position [0, 0]
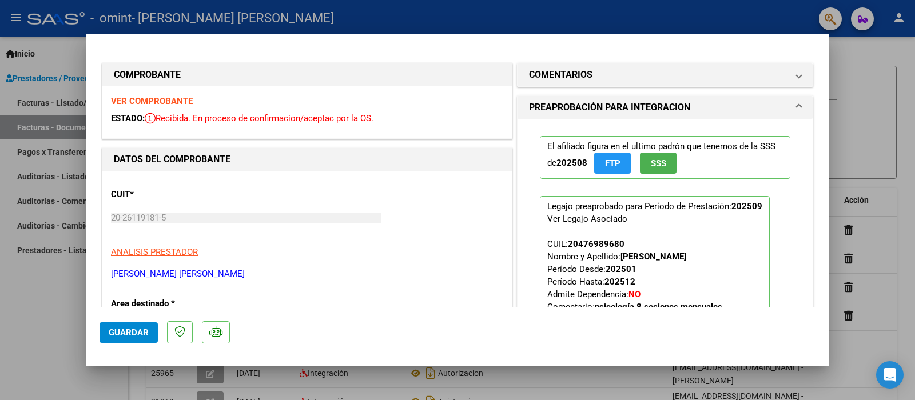
click at [24, 304] on div at bounding box center [457, 200] width 915 height 400
type input "$ 0,00"
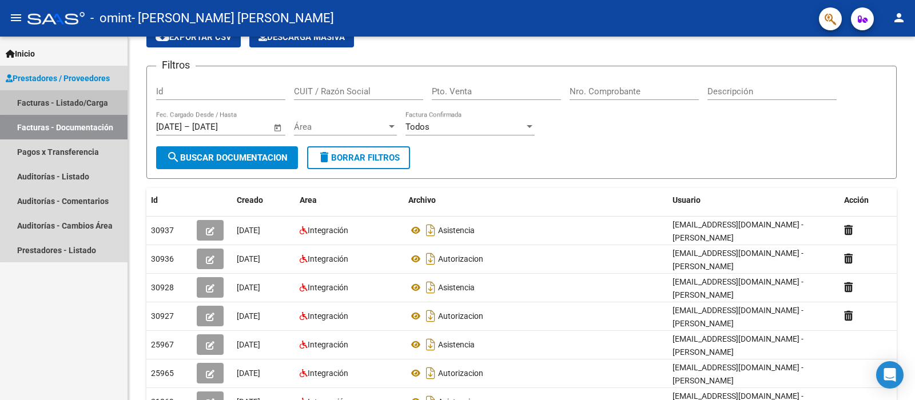
click at [82, 100] on link "Facturas - Listado/Carga" at bounding box center [64, 102] width 128 height 25
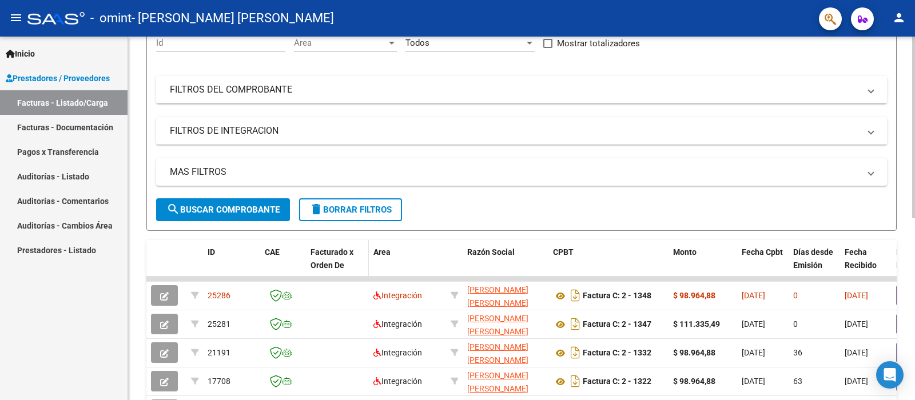
scroll to position [172, 0]
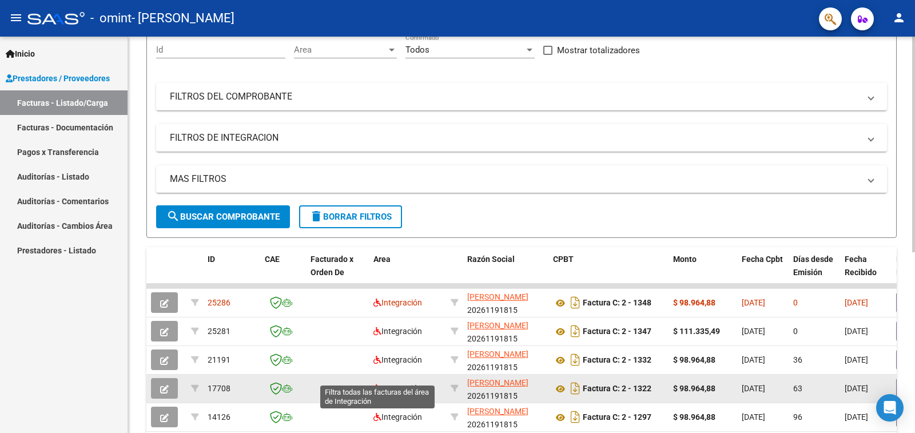
scroll to position [114, 0]
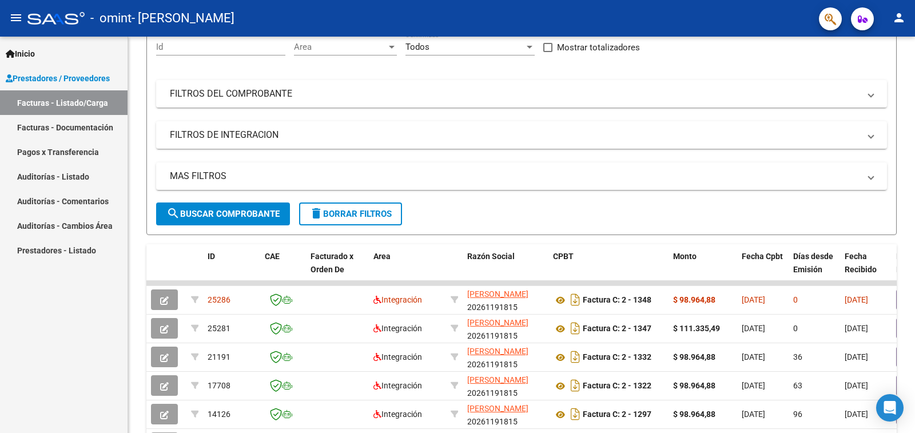
click at [96, 127] on link "Facturas - Documentación" at bounding box center [64, 127] width 128 height 25
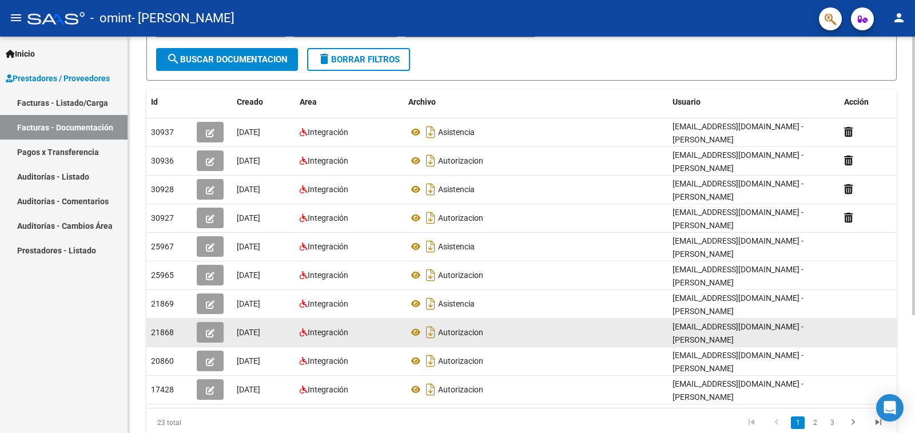
scroll to position [168, 0]
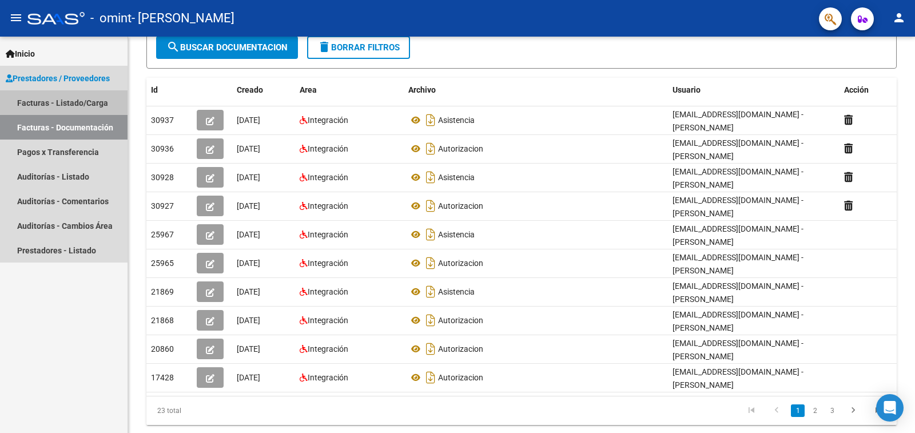
click at [94, 101] on link "Facturas - Listado/Carga" at bounding box center [64, 102] width 128 height 25
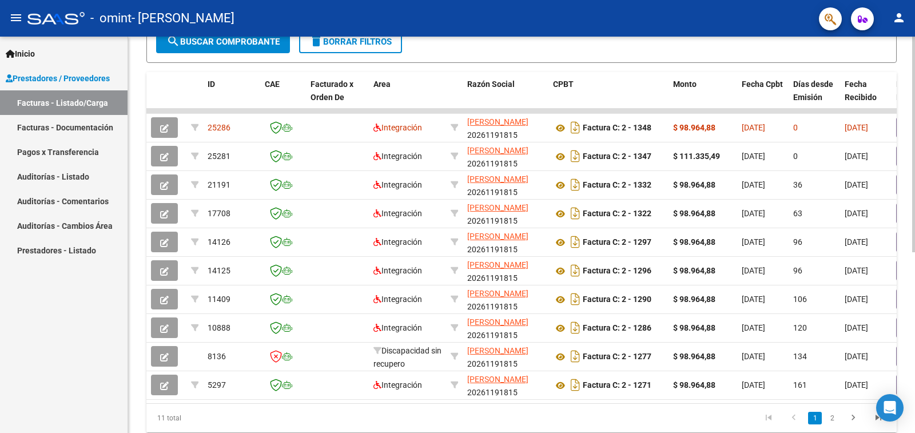
scroll to position [332, 0]
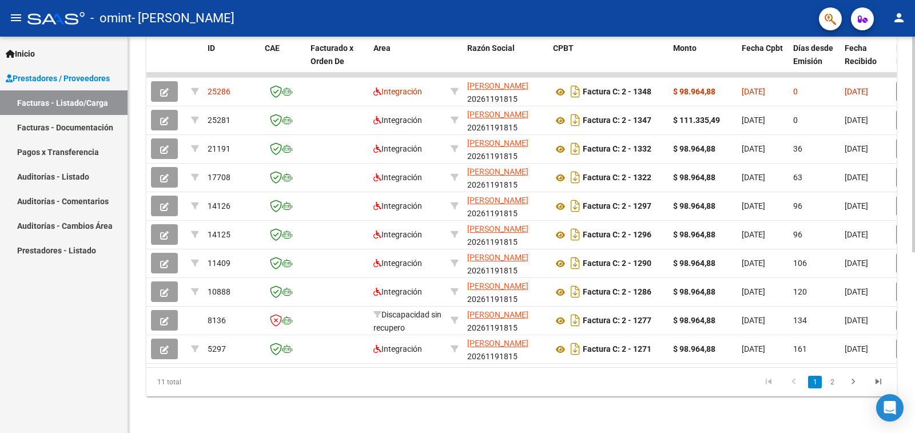
click at [903, 332] on div "Video tutorial PRESTADORES -> Listado de CPBTs Emitidos por Prestadores / Prove…" at bounding box center [523, 73] width 790 height 719
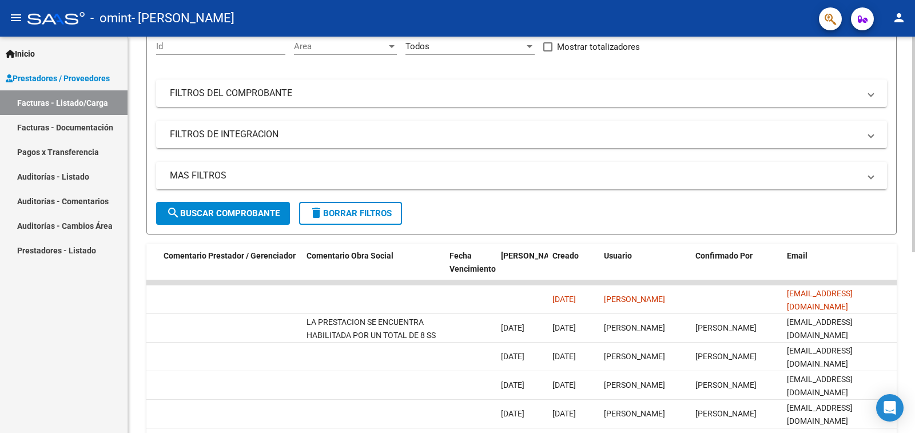
scroll to position [114, 0]
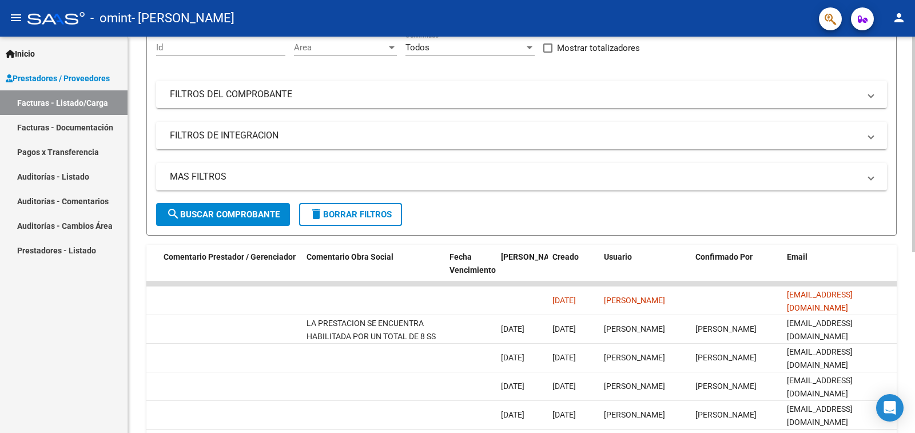
click at [915, 181] on div at bounding box center [913, 145] width 3 height 216
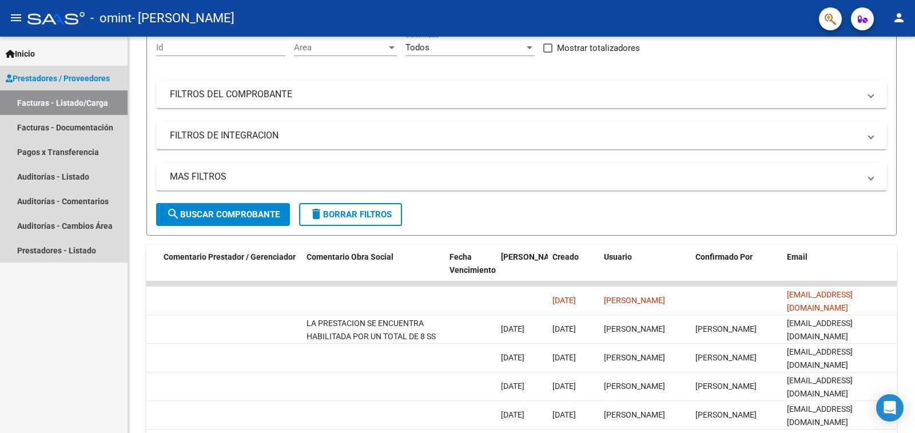
click at [59, 97] on link "Facturas - Listado/Carga" at bounding box center [64, 102] width 128 height 25
